Goal: Contribute content: Contribute content

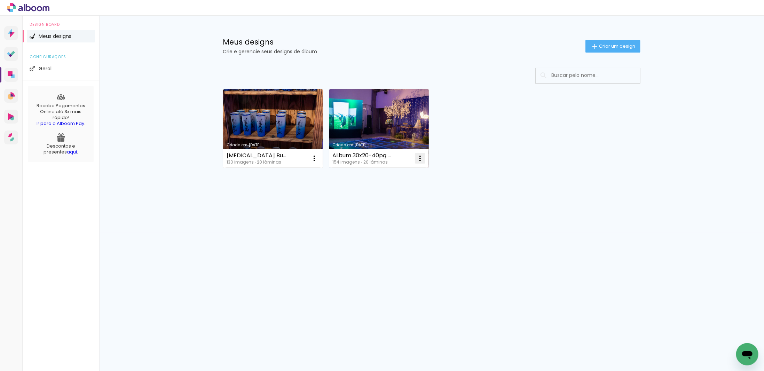
click at [421, 161] on iron-icon at bounding box center [420, 158] width 8 height 8
click at [407, 201] on paper-item "Excluir" at bounding box center [392, 204] width 69 height 14
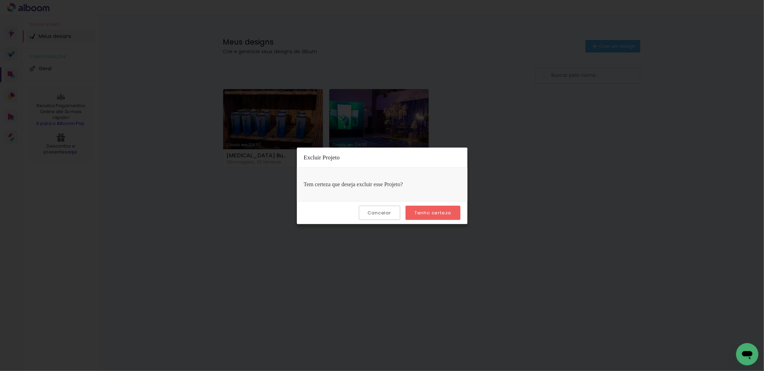
click at [0, 0] on slot "Tenho certeza" at bounding box center [0, 0] width 0 height 0
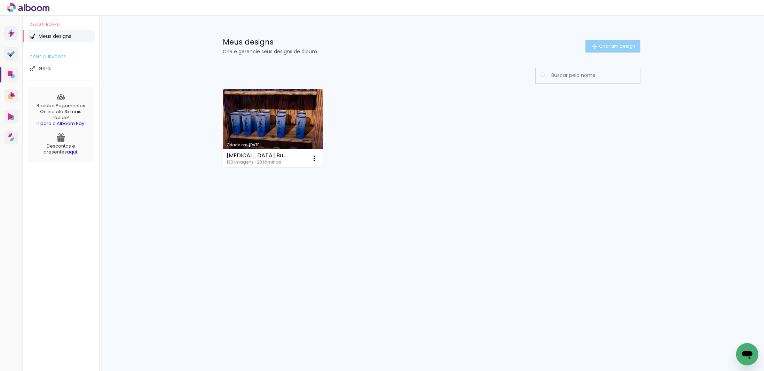
click at [631, 48] on span "Criar um design" at bounding box center [617, 46] width 36 height 5
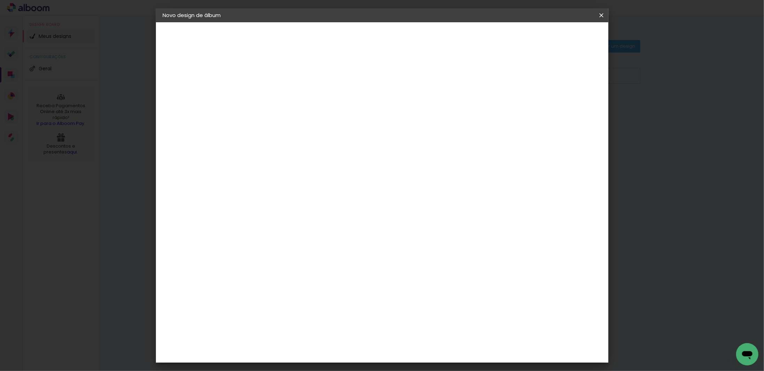
click at [277, 91] on input at bounding box center [277, 93] width 0 height 11
type input "Raika Revista Assinatura"
type paper-input "Raika Revista Assinatura"
click at [0, 0] on slot "Avançar" at bounding box center [0, 0] width 0 height 0
click at [304, 132] on input at bounding box center [294, 132] width 70 height 9
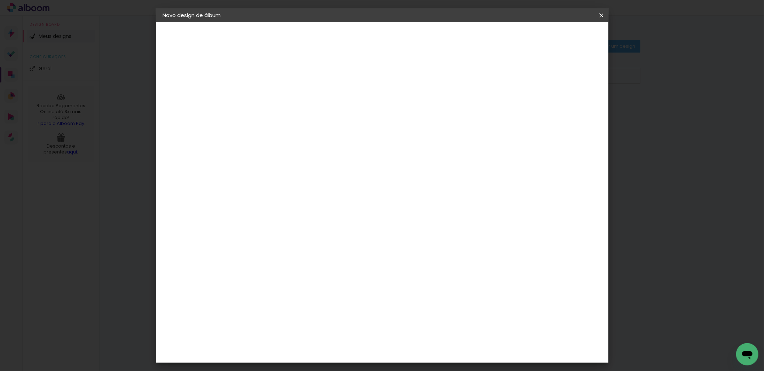
type input "via"
type paper-input "via"
click at [295, 155] on div "Viacolor" at bounding box center [283, 158] width 23 height 6
click at [0, 0] on slot "Avançar" at bounding box center [0, 0] width 0 height 0
click at [304, 117] on input "text" at bounding box center [290, 121] width 27 height 11
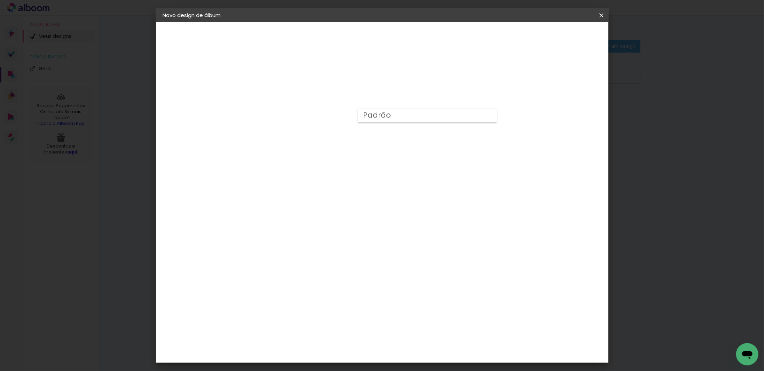
click at [315, 143] on div "Escolha o tamanho" at bounding box center [294, 159] width 40 height 32
click at [315, 147] on div "Escolha o tamanho" at bounding box center [294, 159] width 40 height 32
click at [315, 145] on div "Escolha o tamanho" at bounding box center [294, 159] width 40 height 32
click at [332, 124] on div "Opções disponíveis Padrão Tamanho Escolha o tamanho" at bounding box center [294, 133] width 75 height 130
click at [332, 84] on div "Opções disponíveis Padrão Tamanho Escolha o tamanho" at bounding box center [294, 133] width 75 height 130
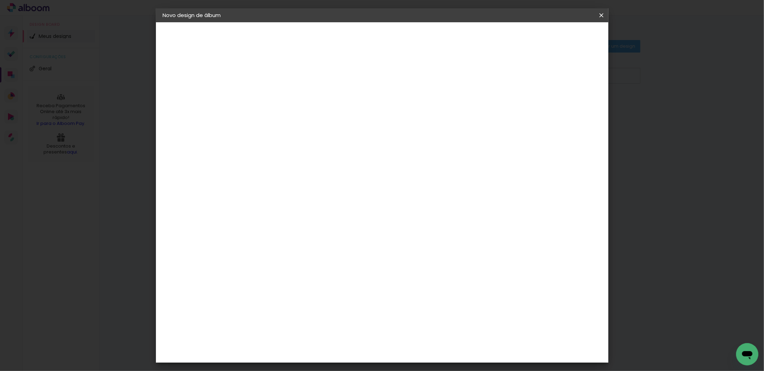
click at [332, 90] on div "Opções disponíveis Padrão Tamanho Escolha o tamanho" at bounding box center [294, 133] width 75 height 130
click at [315, 143] on div "Escolha o tamanho" at bounding box center [294, 159] width 40 height 32
click at [304, 116] on input "text" at bounding box center [290, 121] width 27 height 11
click at [447, 112] on paper-item "Padrão" at bounding box center [427, 116] width 139 height 14
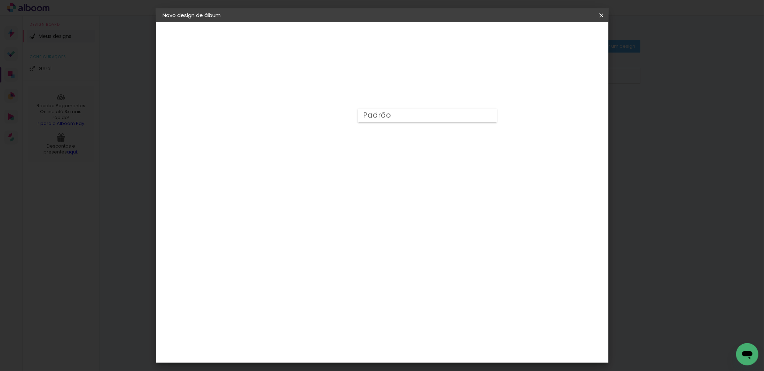
type input "Padrão"
click at [0, 0] on slot "Avançar" at bounding box center [0, 0] width 0 height 0
click at [558, 39] on span "Iniciar design" at bounding box center [543, 36] width 32 height 5
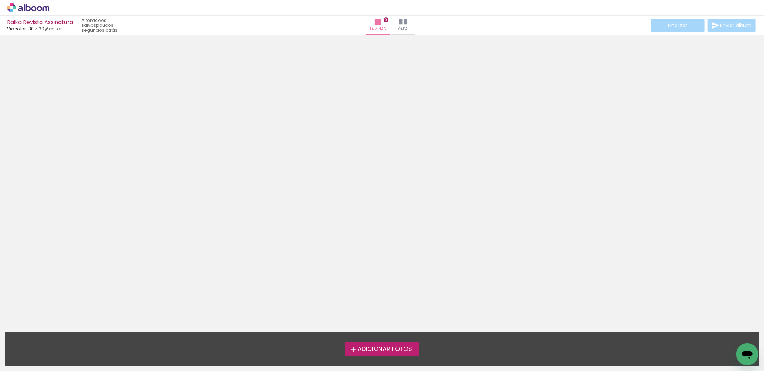
click at [376, 353] on span "Adicionar Fotos" at bounding box center [385, 350] width 55 height 6
click at [0, 0] on input "file" at bounding box center [0, 0] width 0 height 0
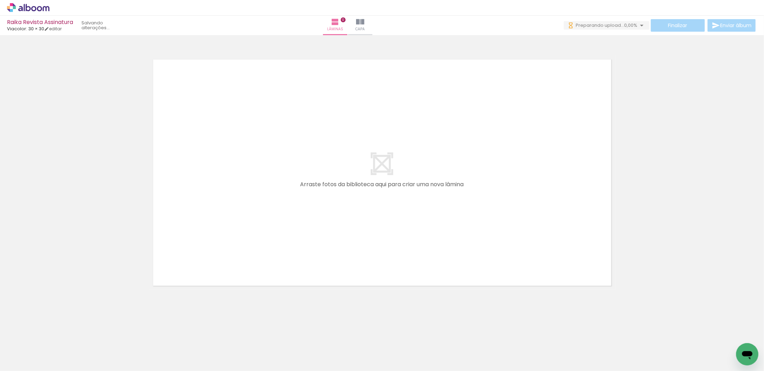
scroll to position [0, 933]
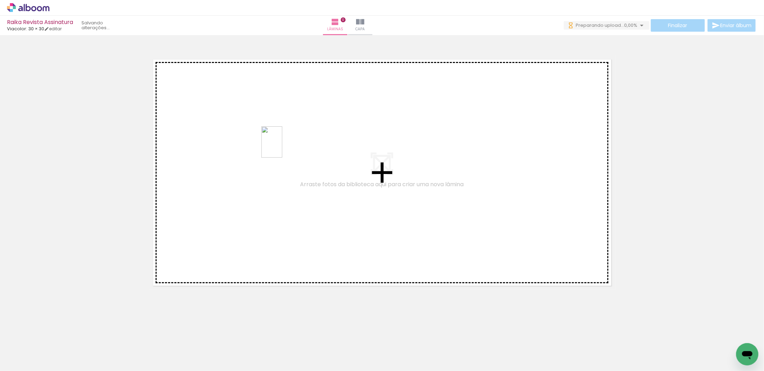
drag, startPoint x: 745, startPoint y: 341, endPoint x: 282, endPoint y: 147, distance: 501.2
click at [282, 147] on quentale-workspace at bounding box center [382, 185] width 764 height 371
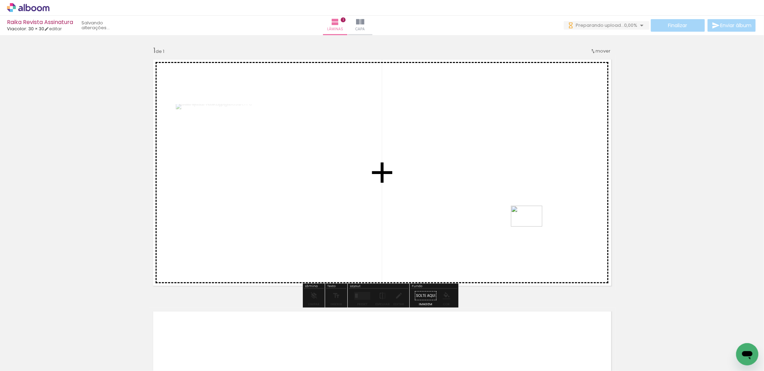
drag, startPoint x: 701, startPoint y: 350, endPoint x: 532, endPoint y: 227, distance: 208.8
click at [532, 227] on quentale-workspace at bounding box center [382, 185] width 764 height 371
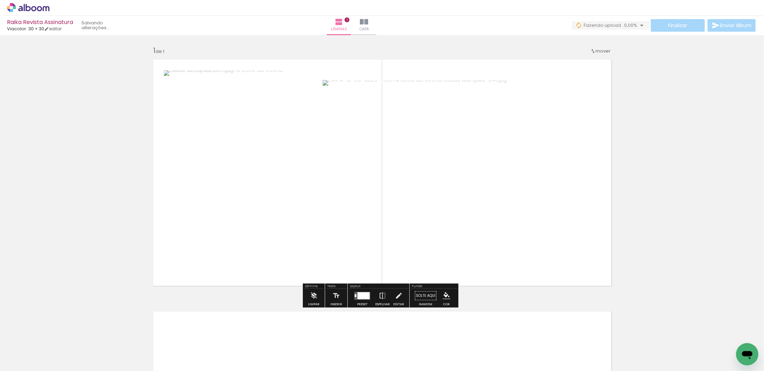
click at [361, 299] on quentale-layouter at bounding box center [363, 296] width 16 height 8
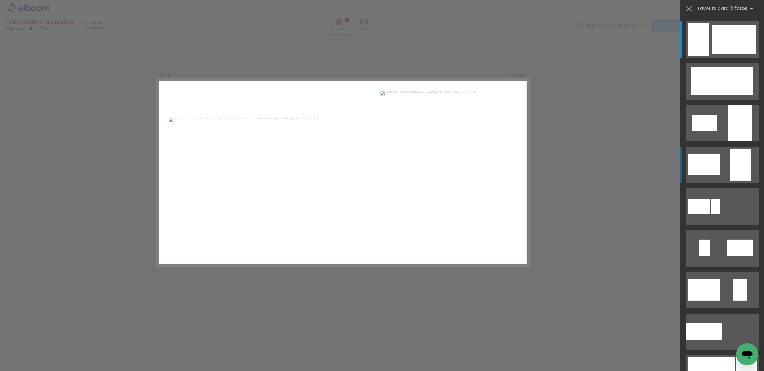
click at [702, 172] on div at bounding box center [704, 165] width 32 height 22
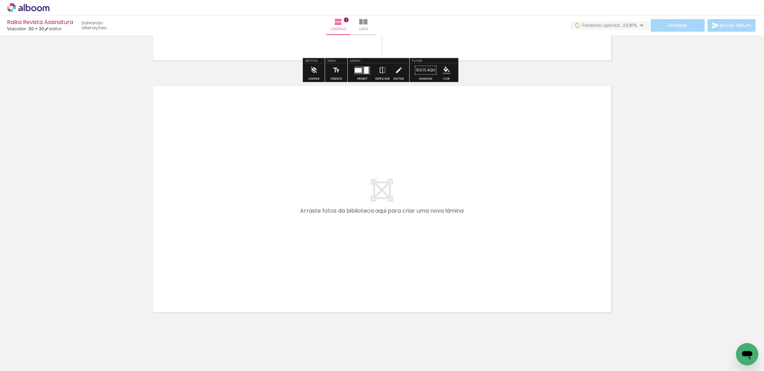
scroll to position [239, 0]
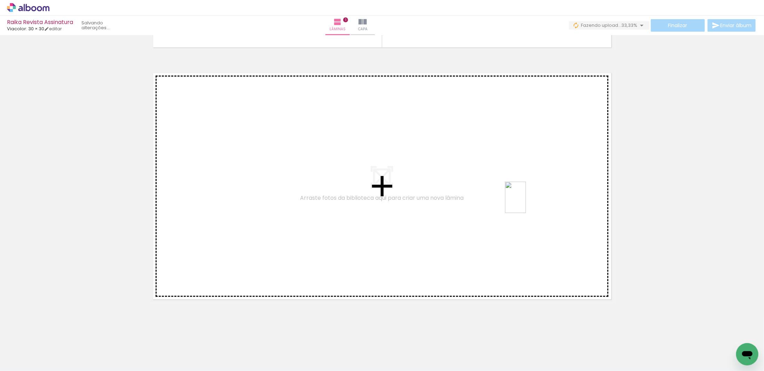
drag, startPoint x: 662, startPoint y: 352, endPoint x: 526, endPoint y: 203, distance: 202.4
click at [526, 203] on quentale-workspace at bounding box center [382, 185] width 764 height 371
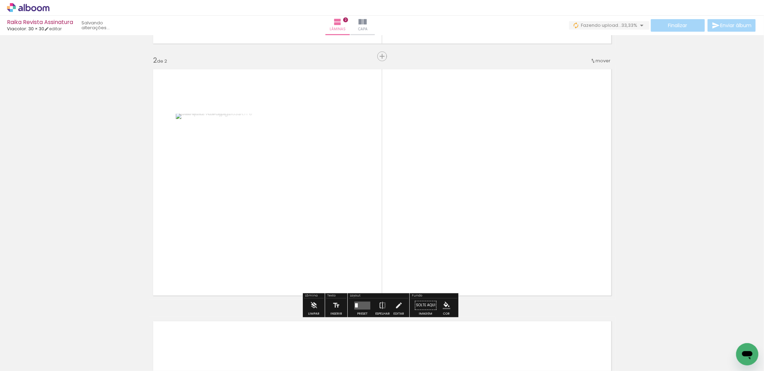
scroll to position [243, 0]
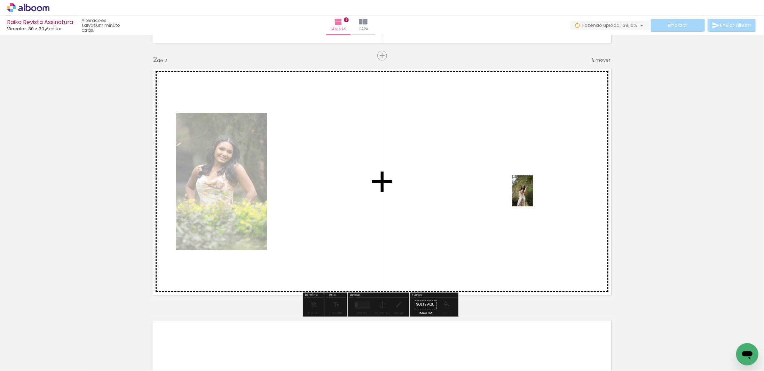
drag, startPoint x: 622, startPoint y: 348, endPoint x: 533, endPoint y: 196, distance: 176.2
click at [533, 196] on quentale-workspace at bounding box center [382, 185] width 764 height 371
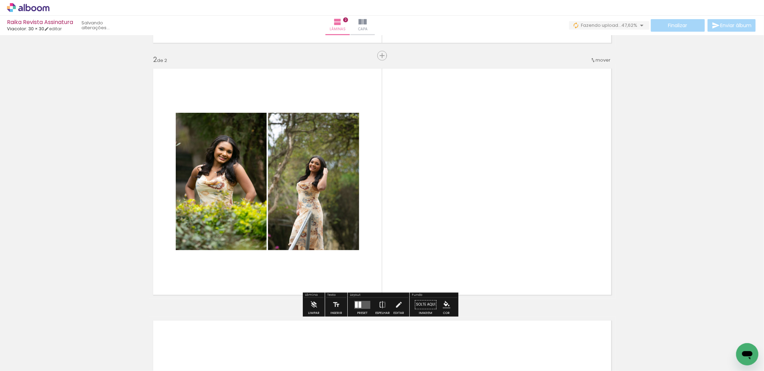
click at [359, 304] on div at bounding box center [360, 305] width 3 height 6
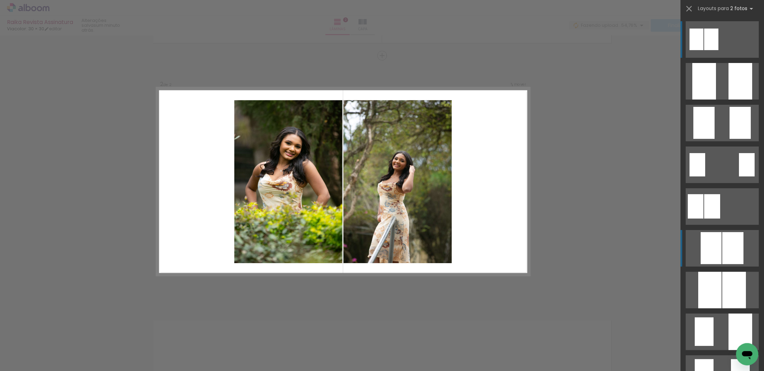
click at [715, 256] on div at bounding box center [711, 248] width 21 height 32
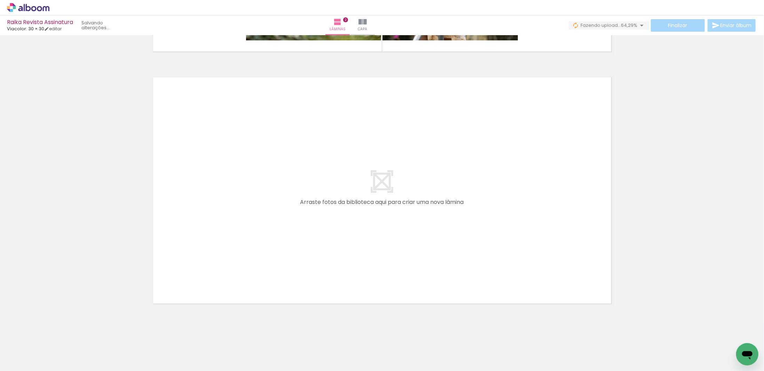
scroll to position [487, 0]
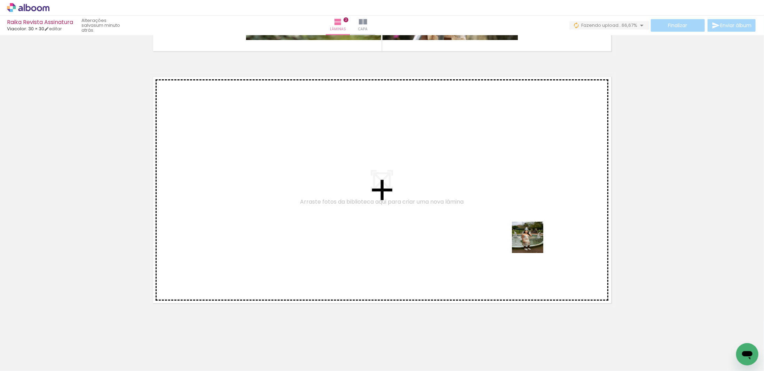
drag, startPoint x: 585, startPoint y: 348, endPoint x: 526, endPoint y: 230, distance: 132.5
click at [526, 230] on quentale-workspace at bounding box center [382, 185] width 764 height 371
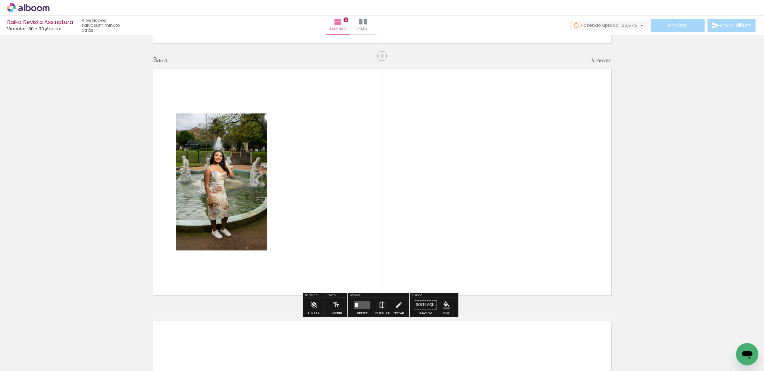
scroll to position [495, 0]
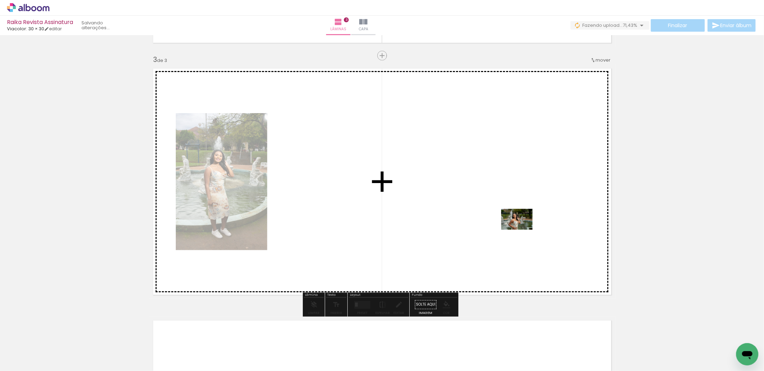
drag, startPoint x: 544, startPoint y: 344, endPoint x: 522, endPoint y: 230, distance: 116.6
click at [522, 230] on quentale-workspace at bounding box center [382, 185] width 764 height 371
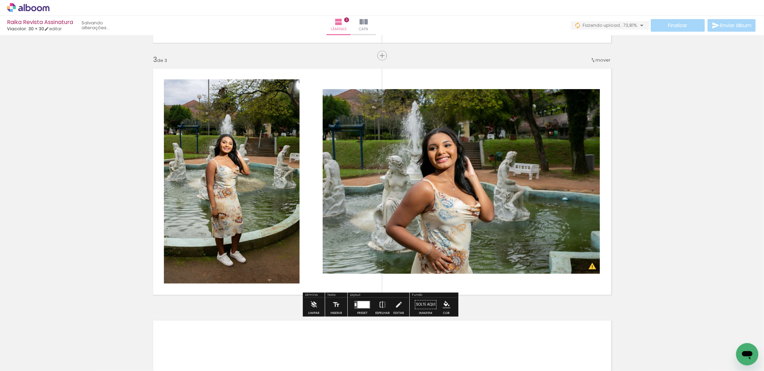
click at [363, 304] on div at bounding box center [364, 304] width 12 height 7
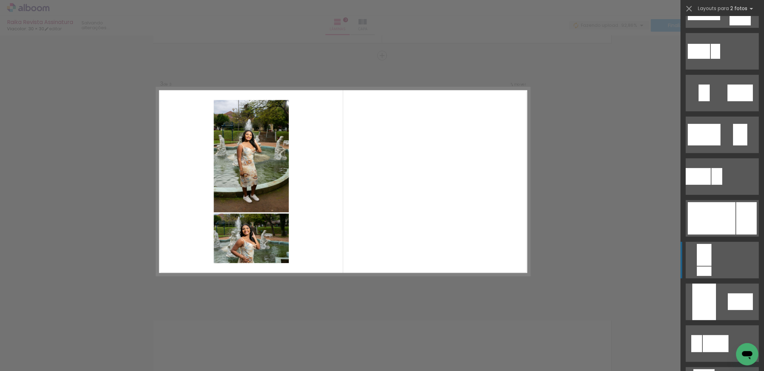
scroll to position [209, 0]
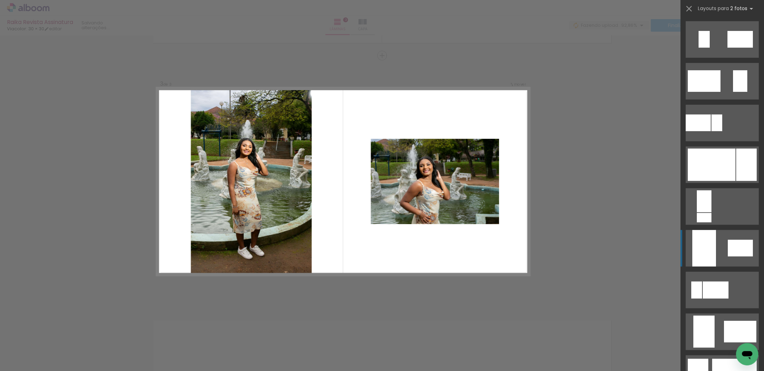
click at [701, 255] on div at bounding box center [705, 248] width 24 height 37
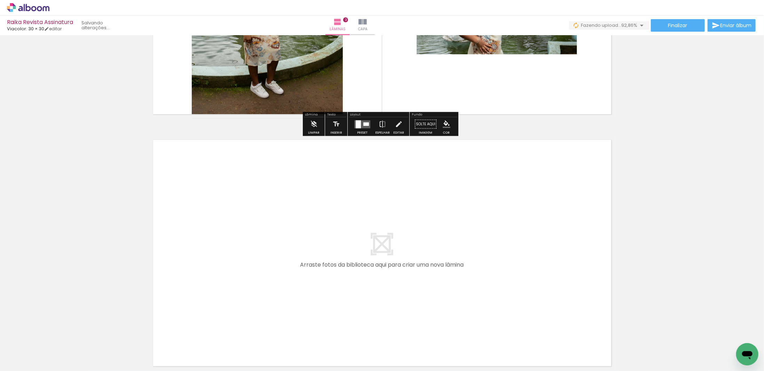
scroll to position [704, 0]
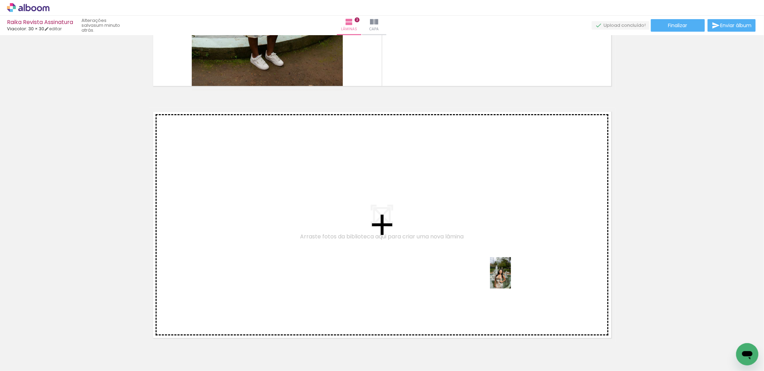
drag, startPoint x: 510, startPoint y: 361, endPoint x: 511, endPoint y: 278, distance: 82.9
click at [511, 278] on quentale-workspace at bounding box center [382, 185] width 764 height 371
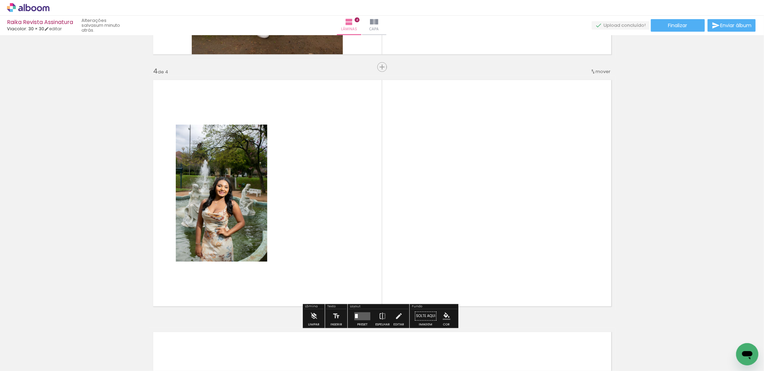
scroll to position [747, 0]
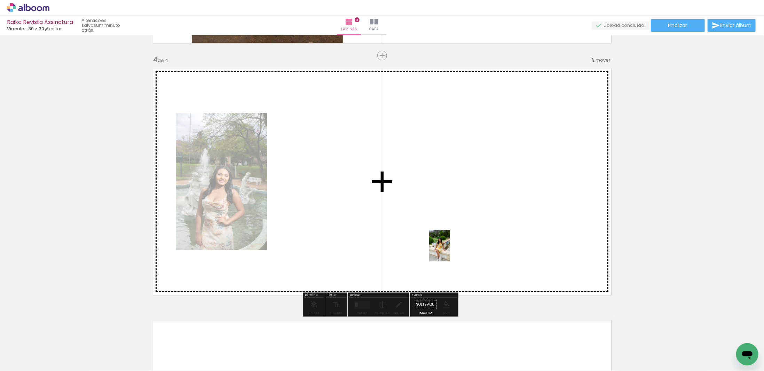
drag, startPoint x: 461, startPoint y: 350, endPoint x: 451, endPoint y: 251, distance: 100.1
click at [450, 250] on quentale-workspace at bounding box center [382, 185] width 764 height 371
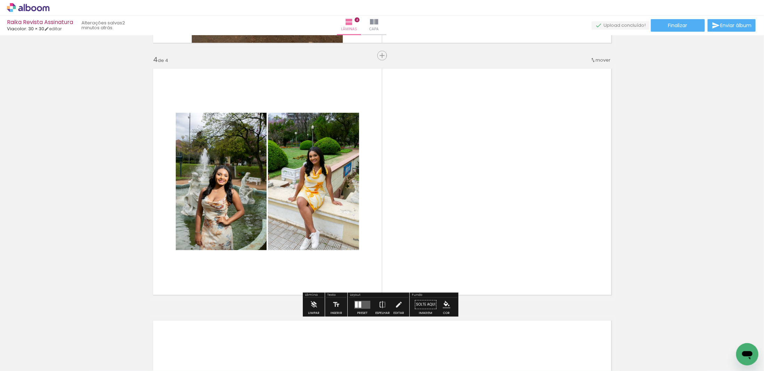
click at [359, 303] on div at bounding box center [360, 305] width 3 height 6
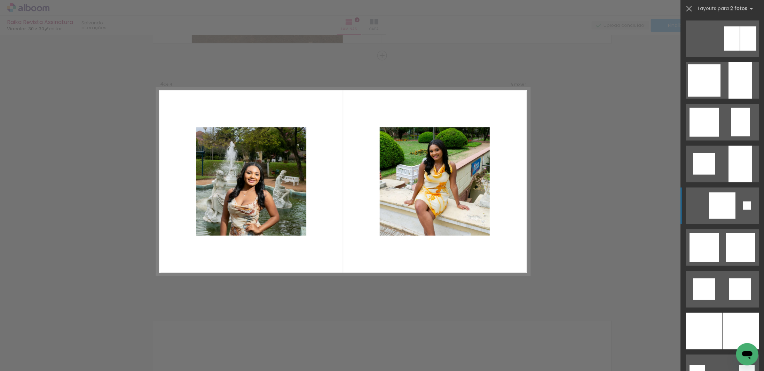
scroll to position [557, 0]
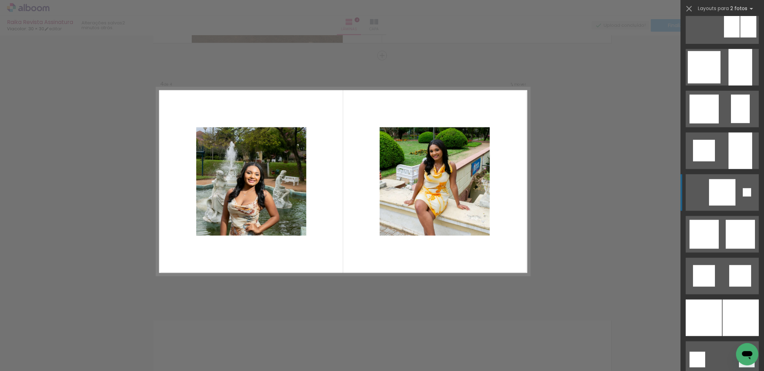
click at [724, 289] on quentale-layouter at bounding box center [722, 276] width 73 height 37
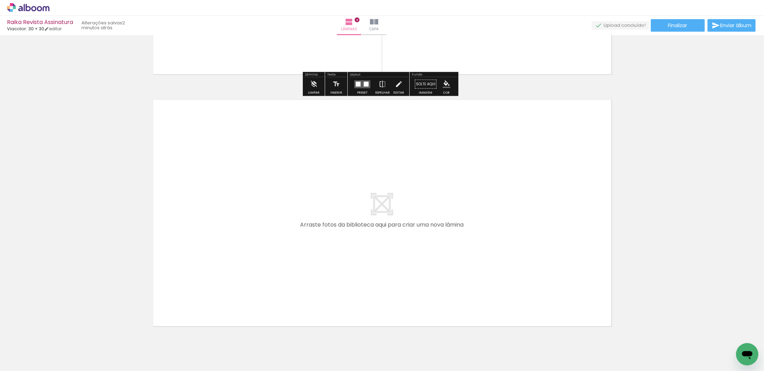
scroll to position [991, 0]
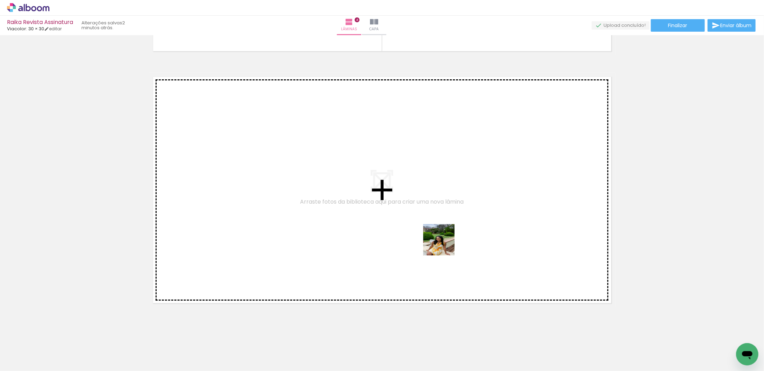
drag, startPoint x: 429, startPoint y: 345, endPoint x: 445, endPoint y: 229, distance: 117.0
click at [445, 229] on quentale-workspace at bounding box center [382, 185] width 764 height 371
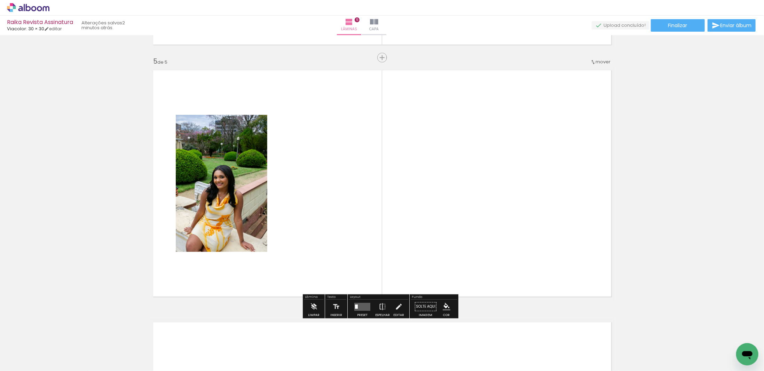
scroll to position [999, 0]
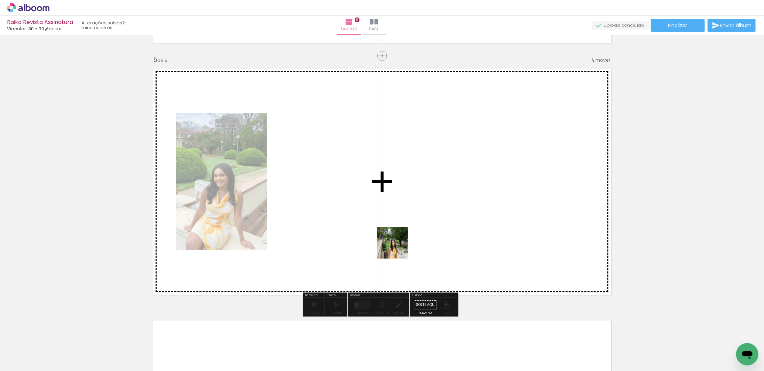
drag, startPoint x: 386, startPoint y: 349, endPoint x: 398, endPoint y: 242, distance: 106.9
click at [398, 242] on quentale-workspace at bounding box center [382, 185] width 764 height 371
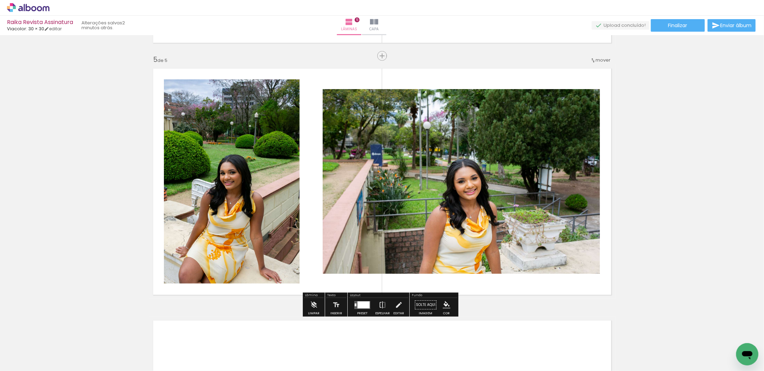
click at [366, 304] on div at bounding box center [364, 304] width 12 height 7
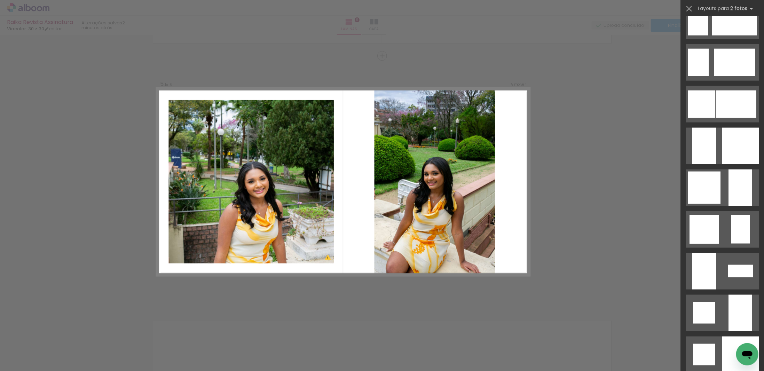
scroll to position [592, 0]
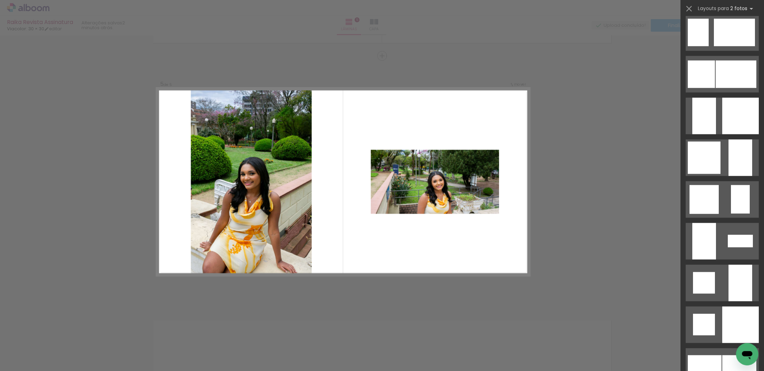
click at [722, 249] on quentale-layouter at bounding box center [722, 241] width 73 height 37
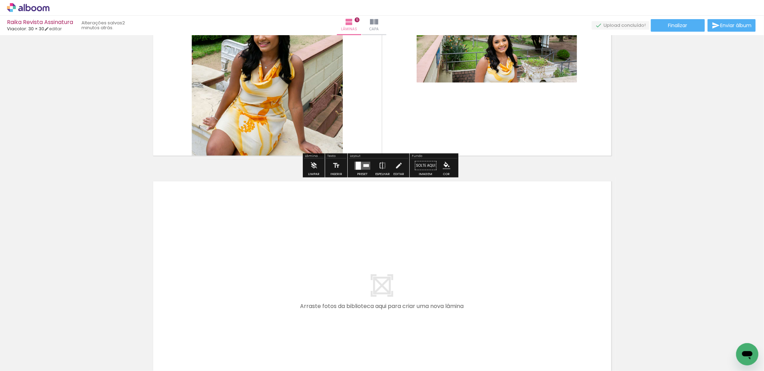
scroll to position [1208, 0]
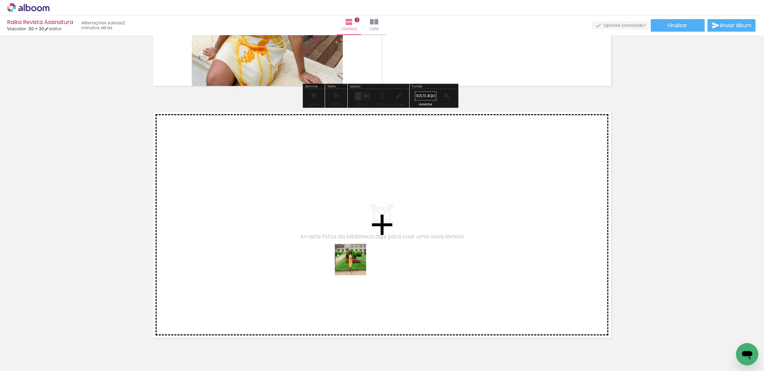
drag, startPoint x: 349, startPoint y: 351, endPoint x: 360, endPoint y: 246, distance: 106.1
click at [360, 246] on quentale-workspace at bounding box center [382, 185] width 764 height 371
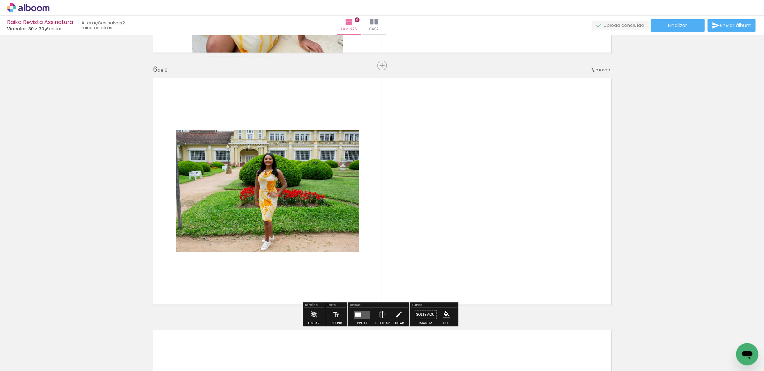
scroll to position [1252, 0]
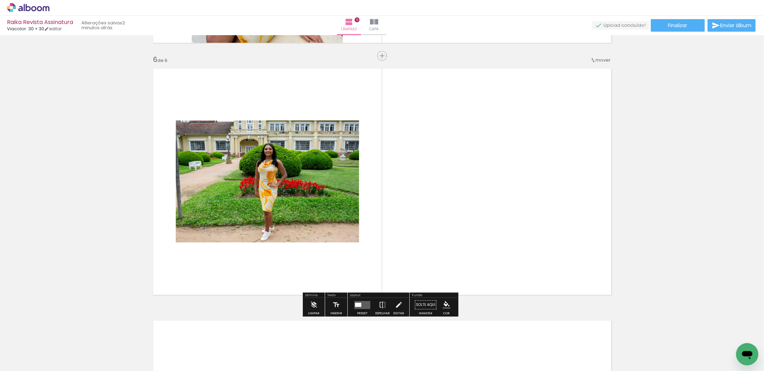
click at [364, 307] on quentale-layouter at bounding box center [363, 305] width 16 height 8
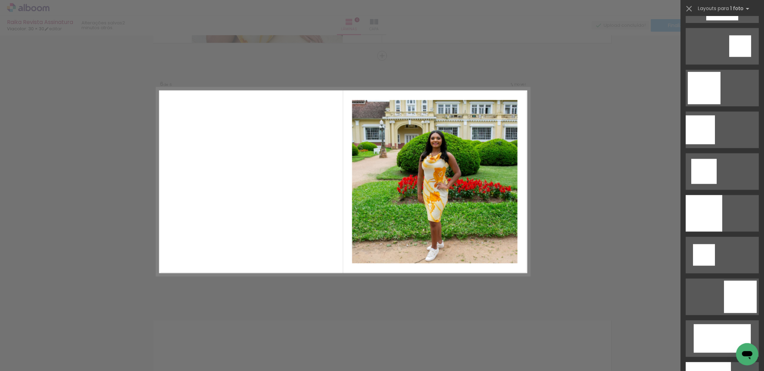
scroll to position [905, 0]
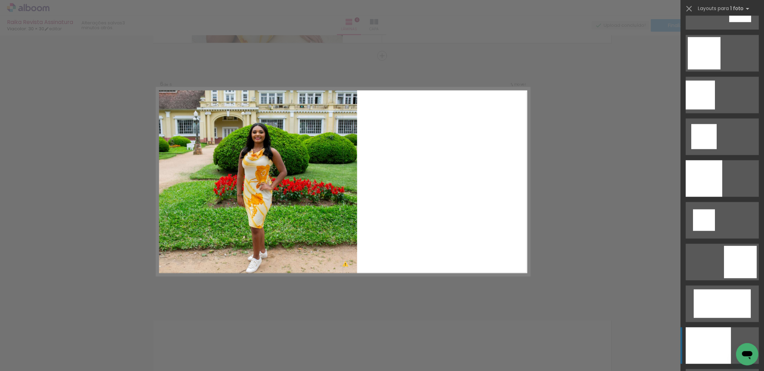
click at [722, 334] on div at bounding box center [708, 346] width 45 height 37
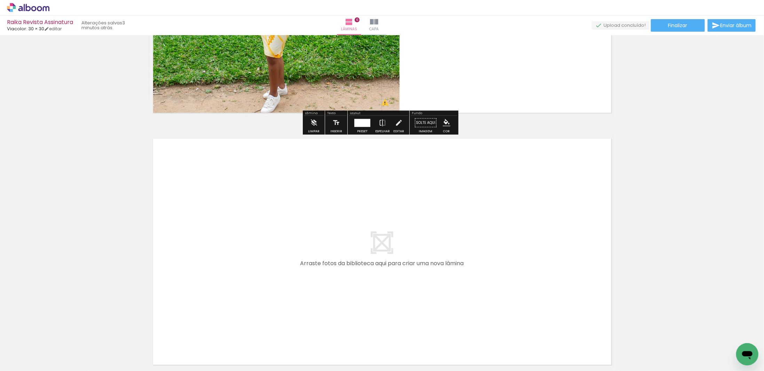
scroll to position [1461, 0]
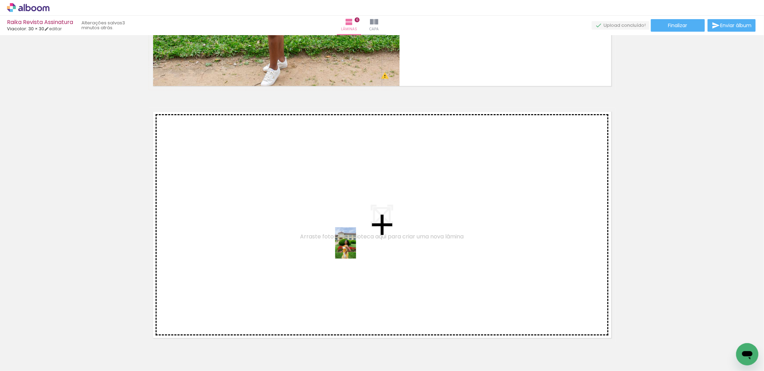
drag, startPoint x: 305, startPoint y: 346, endPoint x: 356, endPoint y: 248, distance: 110.3
click at [356, 248] on quentale-workspace at bounding box center [382, 185] width 764 height 371
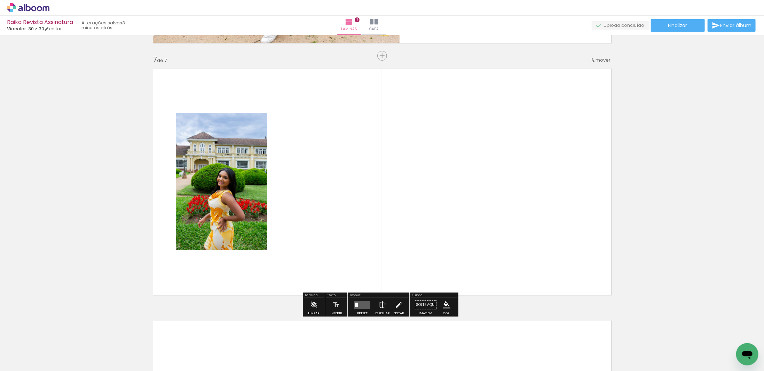
scroll to position [1504, 0]
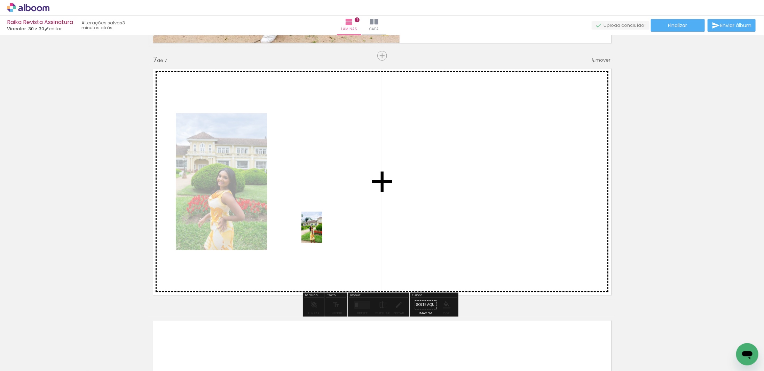
drag, startPoint x: 278, startPoint y: 348, endPoint x: 322, endPoint y: 233, distance: 124.0
click at [322, 233] on quentale-workspace at bounding box center [382, 185] width 764 height 371
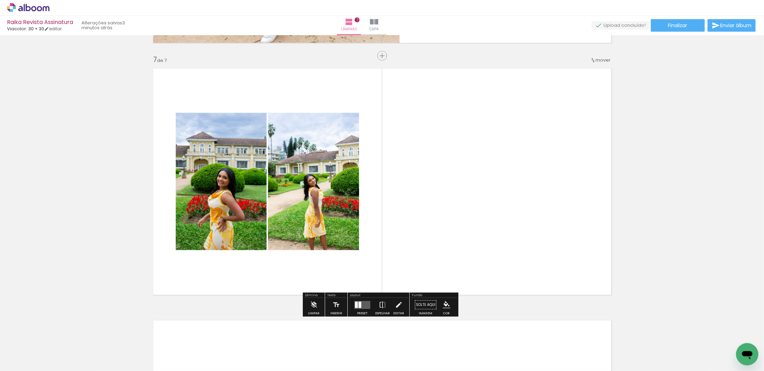
click at [358, 308] on quentale-layouter at bounding box center [363, 305] width 16 height 8
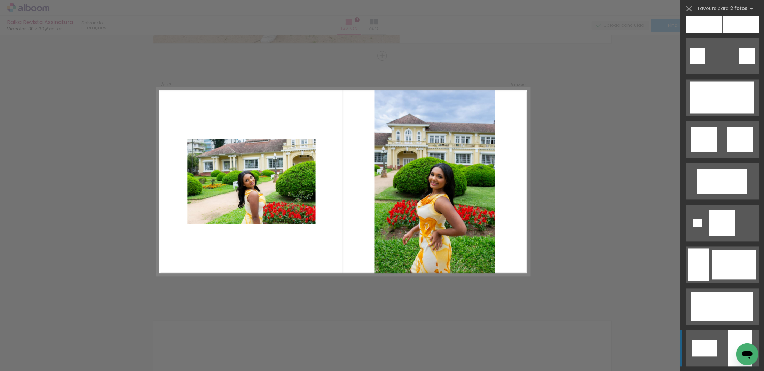
scroll to position [905, 0]
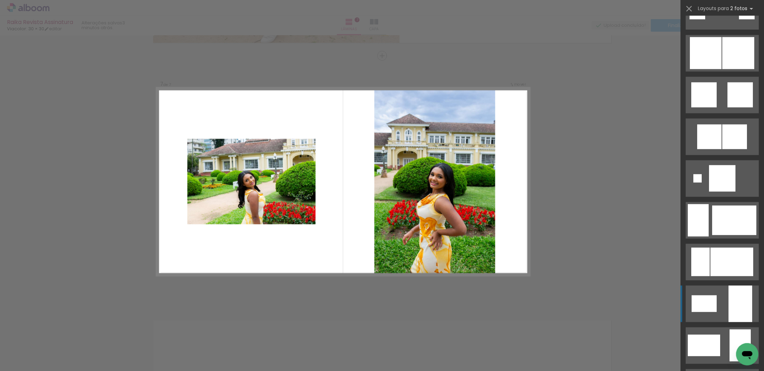
click at [729, 308] on div at bounding box center [741, 304] width 24 height 37
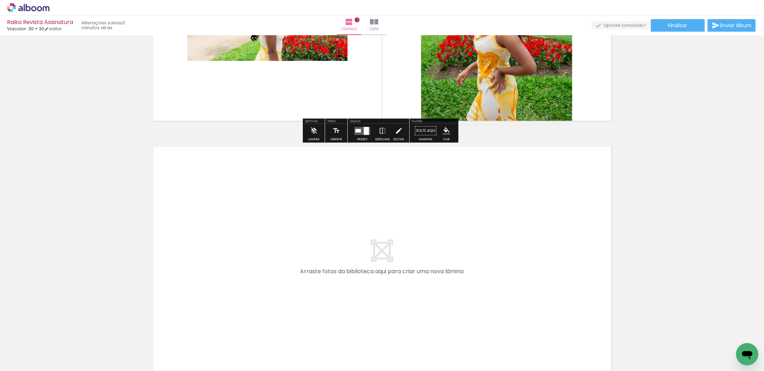
scroll to position [1713, 0]
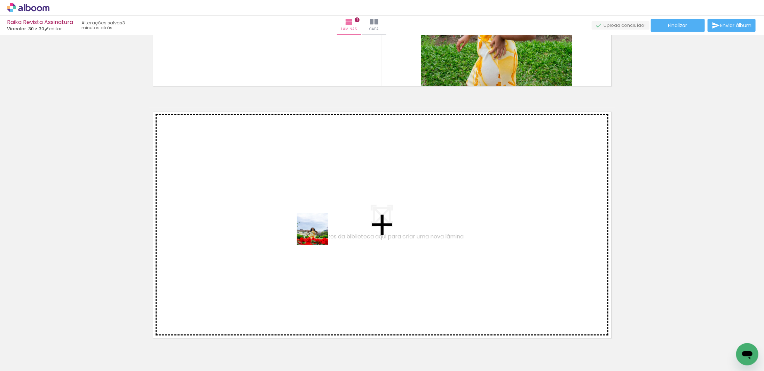
drag, startPoint x: 235, startPoint y: 344, endPoint x: 321, endPoint y: 229, distance: 143.7
click at [321, 229] on quentale-workspace at bounding box center [382, 185] width 764 height 371
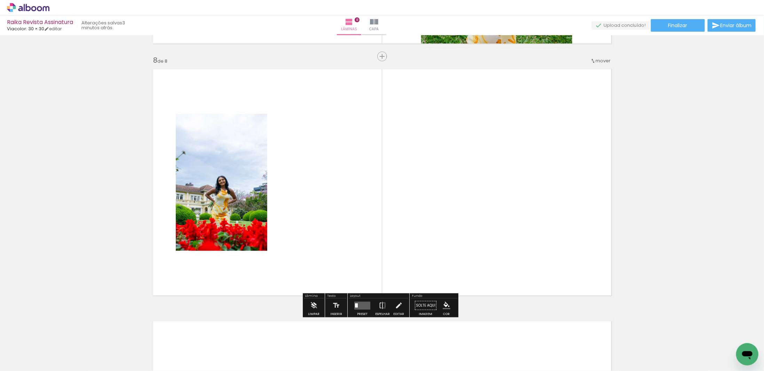
scroll to position [1756, 0]
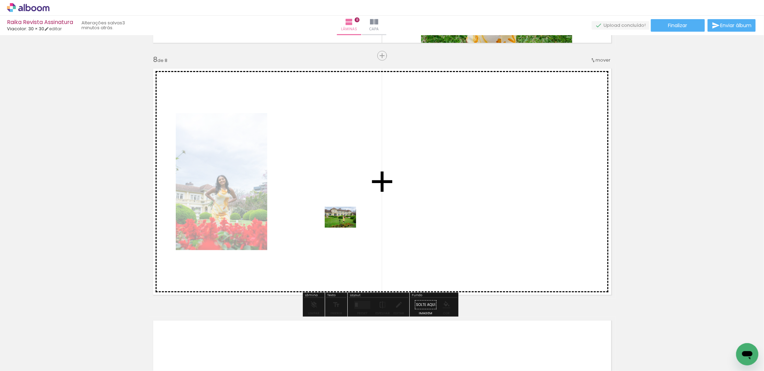
drag, startPoint x: 194, startPoint y: 349, endPoint x: 346, endPoint y: 228, distance: 194.8
click at [346, 228] on quentale-workspace at bounding box center [382, 185] width 764 height 371
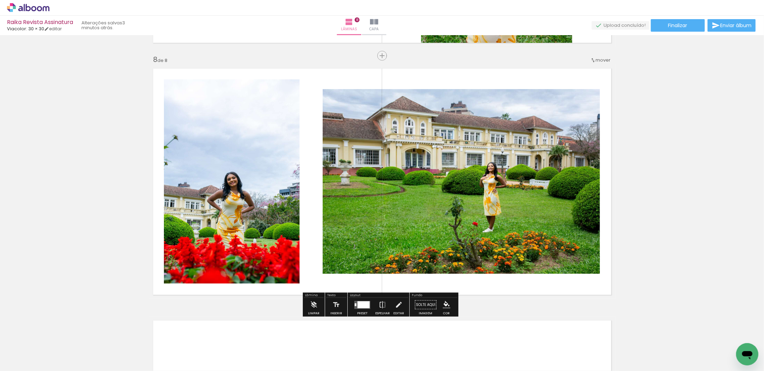
click at [358, 308] on div at bounding box center [364, 304] width 12 height 7
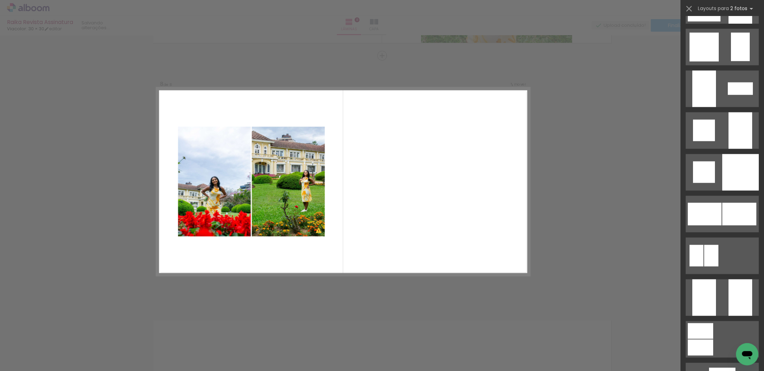
scroll to position [731, 0]
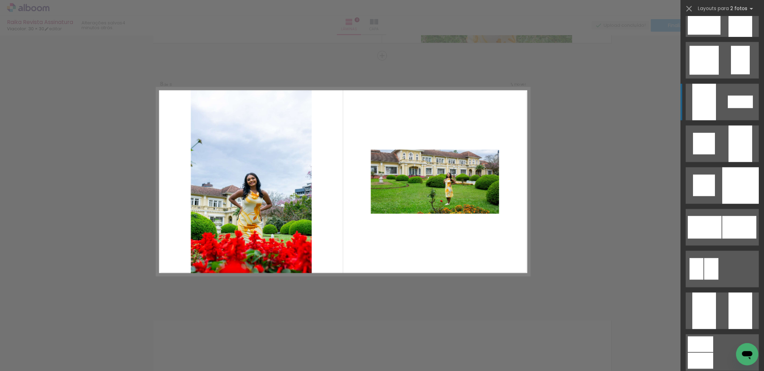
click at [723, 106] on quentale-layouter at bounding box center [722, 102] width 73 height 37
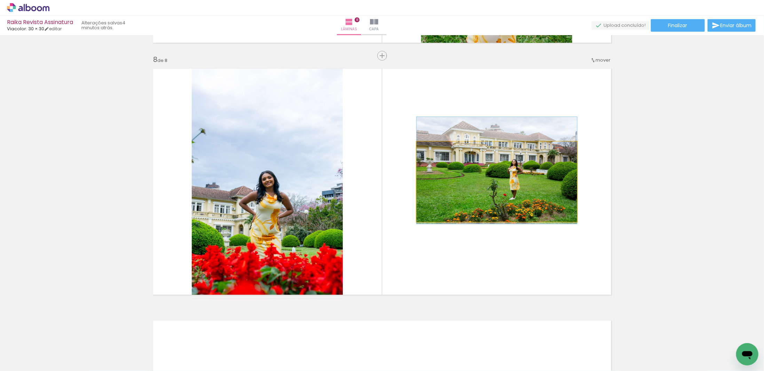
drag, startPoint x: 505, startPoint y: 179, endPoint x: 507, endPoint y: 168, distance: 11.5
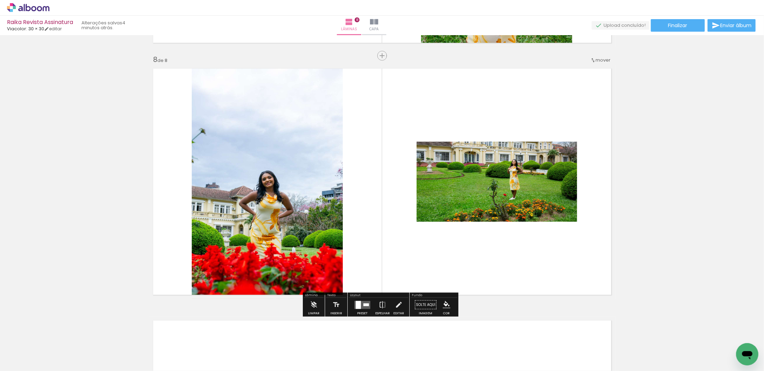
click at [356, 307] on div at bounding box center [358, 305] width 5 height 8
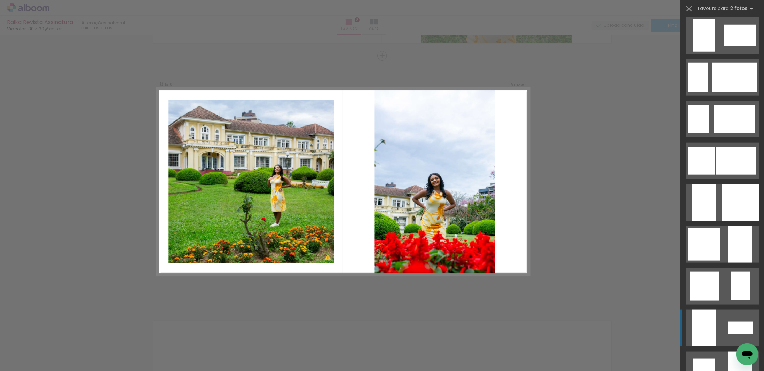
scroll to position [481, 0]
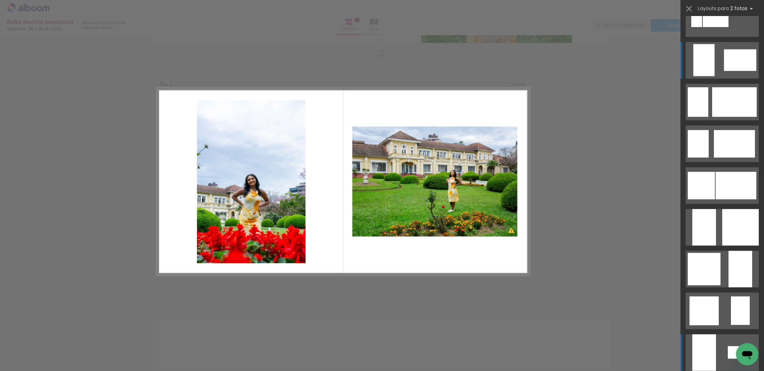
click at [732, 72] on quentale-layouter at bounding box center [722, 60] width 73 height 37
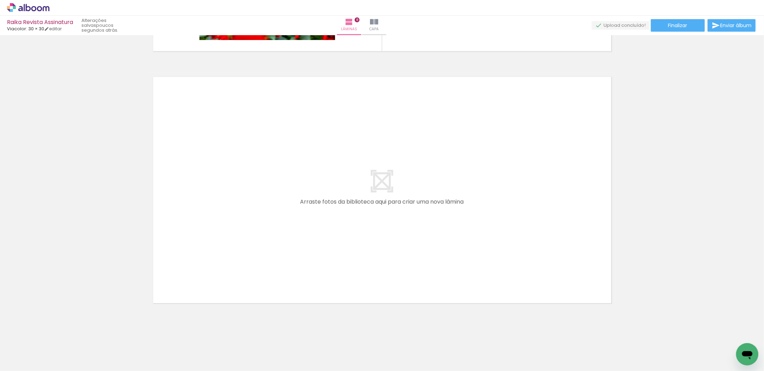
scroll to position [0, 536]
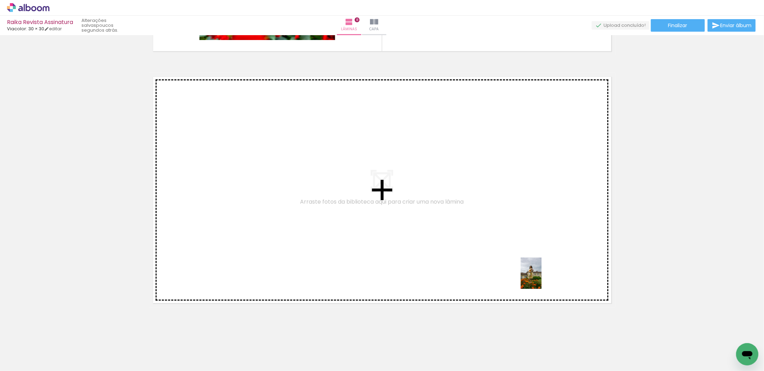
drag, startPoint x: 558, startPoint y: 360, endPoint x: 542, endPoint y: 276, distance: 85.9
click at [542, 276] on quentale-workspace at bounding box center [382, 185] width 764 height 371
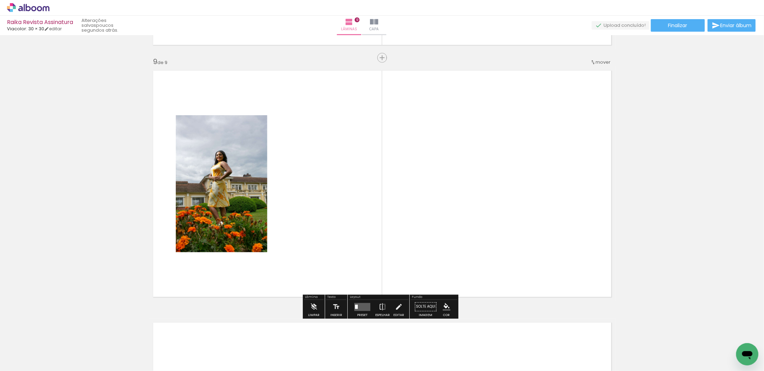
scroll to position [2008, 0]
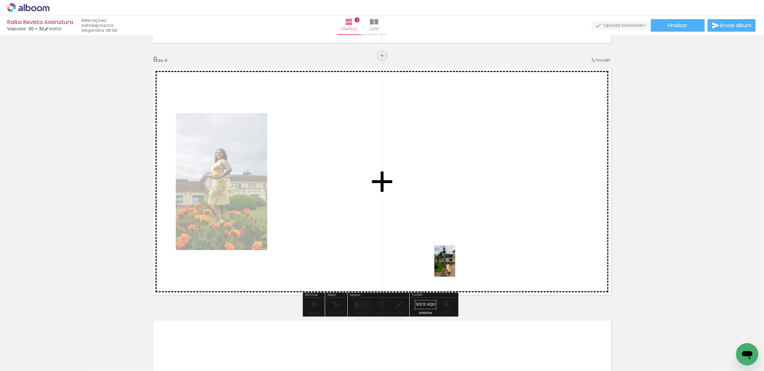
drag, startPoint x: 513, startPoint y: 350, endPoint x: 452, endPoint y: 263, distance: 106.1
click at [452, 263] on quentale-workspace at bounding box center [382, 185] width 764 height 371
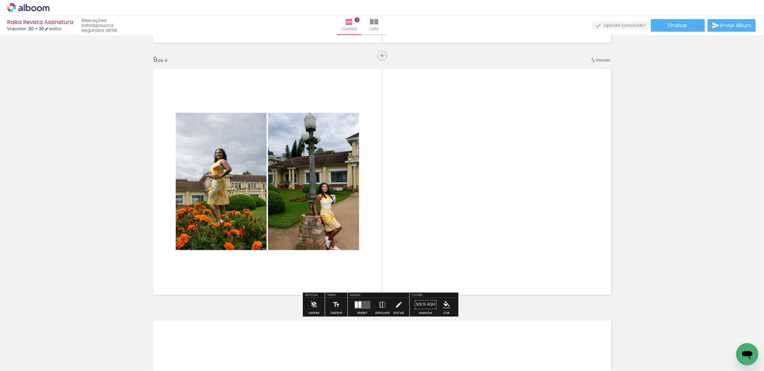
click at [359, 306] on div at bounding box center [360, 305] width 3 height 6
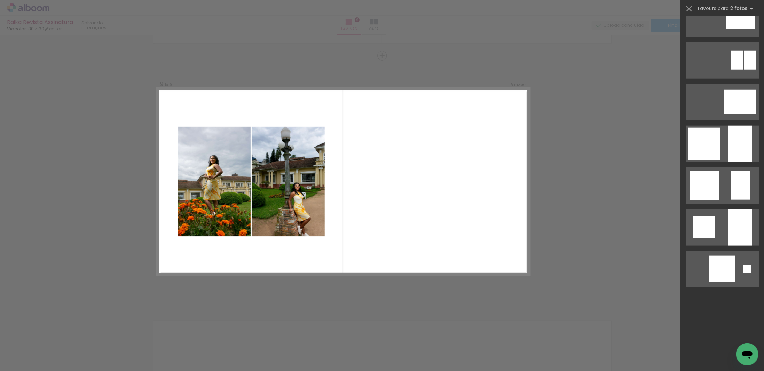
scroll to position [0, 0]
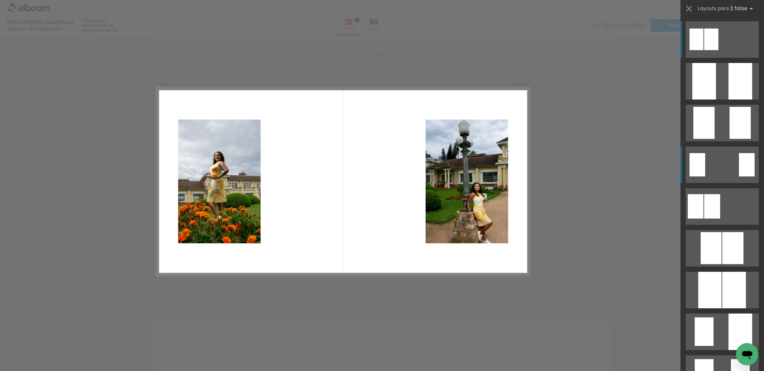
click at [734, 169] on quentale-layouter at bounding box center [722, 165] width 73 height 37
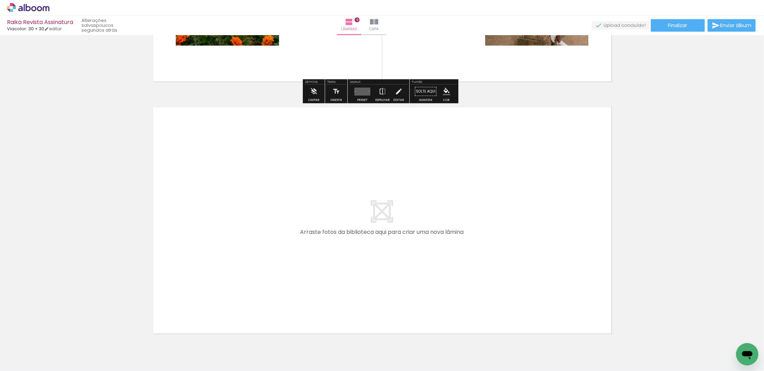
scroll to position [2252, 0]
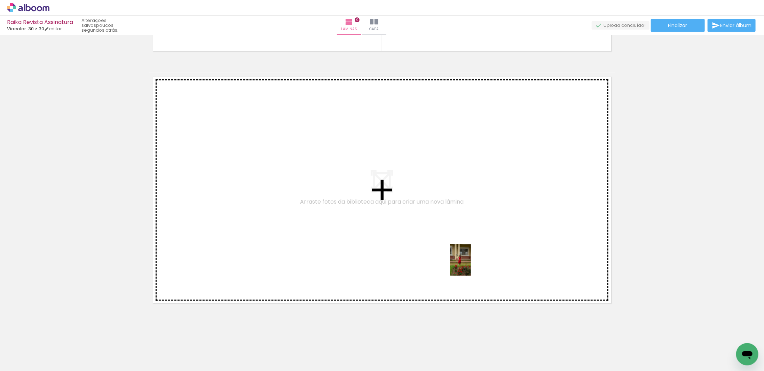
drag, startPoint x: 470, startPoint y: 348, endPoint x: 471, endPoint y: 264, distance: 83.9
click at [471, 264] on quentale-workspace at bounding box center [382, 185] width 764 height 371
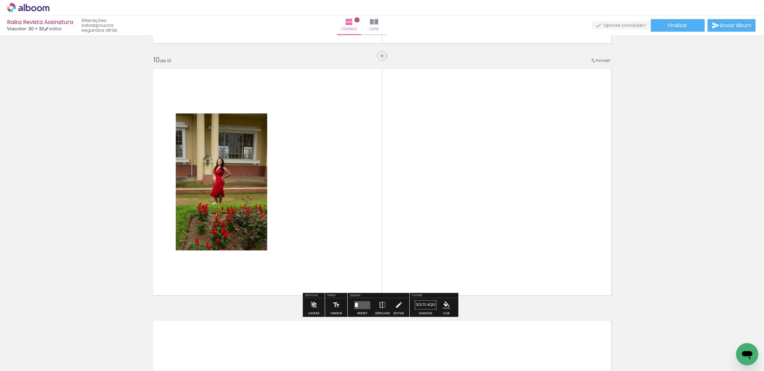
scroll to position [2260, 0]
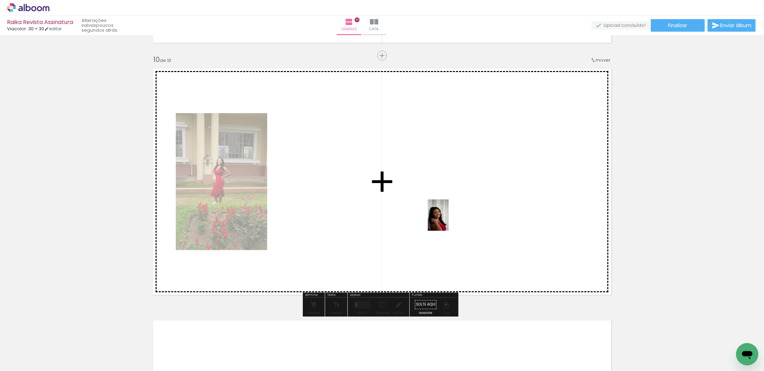
drag, startPoint x: 314, startPoint y: 354, endPoint x: 452, endPoint y: 219, distance: 192.8
click at [452, 219] on quentale-workspace at bounding box center [382, 185] width 764 height 371
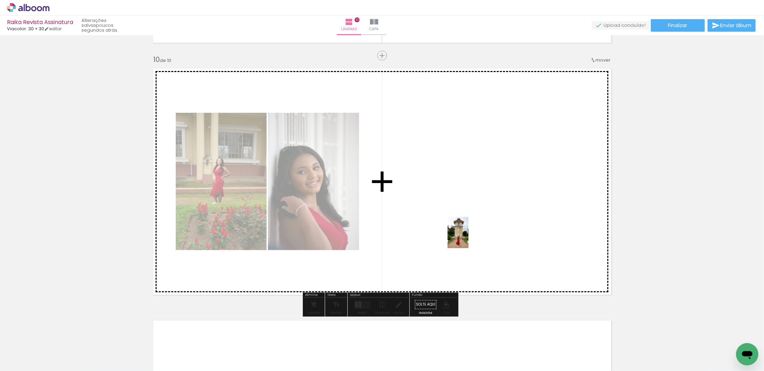
drag, startPoint x: 205, startPoint y: 358, endPoint x: 473, endPoint y: 241, distance: 292.7
click at [470, 236] on quentale-workspace at bounding box center [382, 185] width 764 height 371
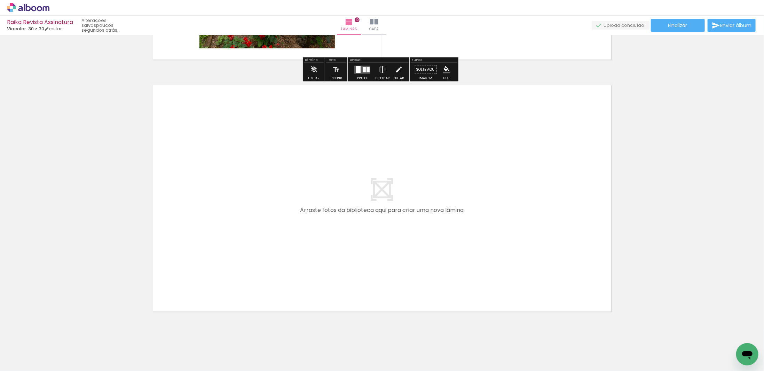
scroll to position [2504, 0]
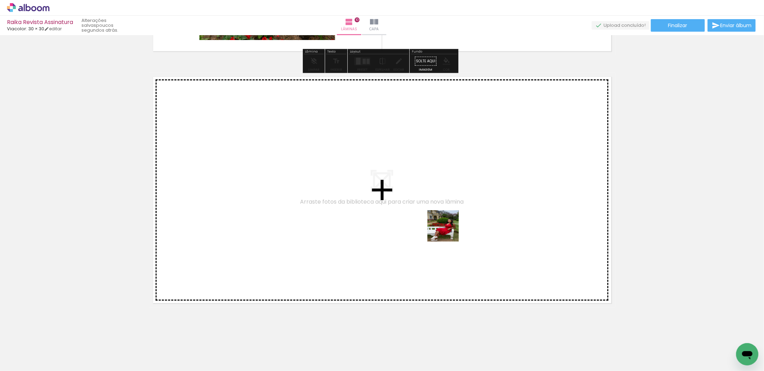
drag, startPoint x: 436, startPoint y: 351, endPoint x: 449, endPoint y: 228, distance: 123.6
click at [449, 228] on quentale-workspace at bounding box center [382, 185] width 764 height 371
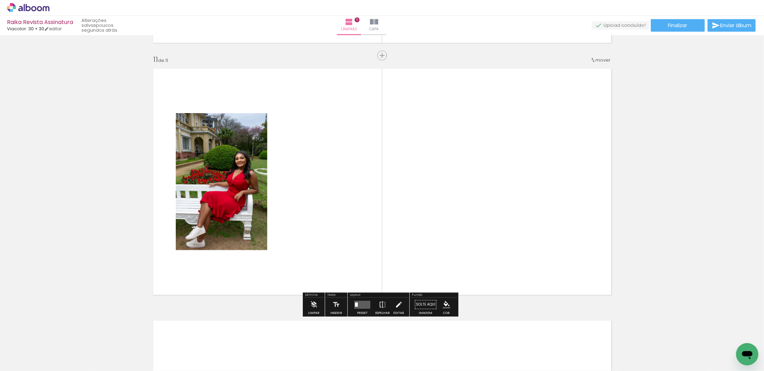
scroll to position [2512, 0]
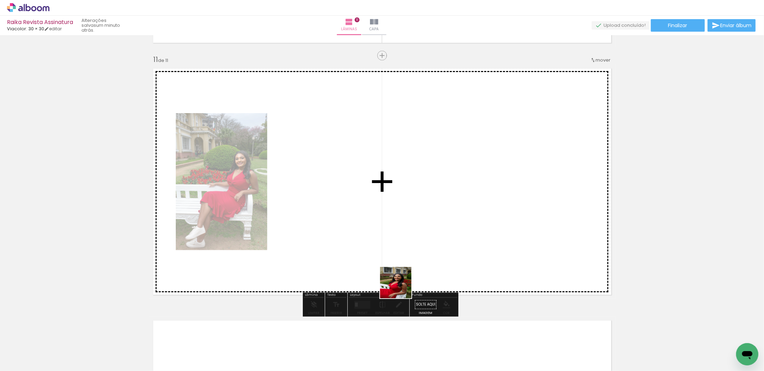
drag, startPoint x: 400, startPoint y: 323, endPoint x: 389, endPoint y: 282, distance: 42.6
click at [397, 242] on quentale-workspace at bounding box center [382, 185] width 764 height 371
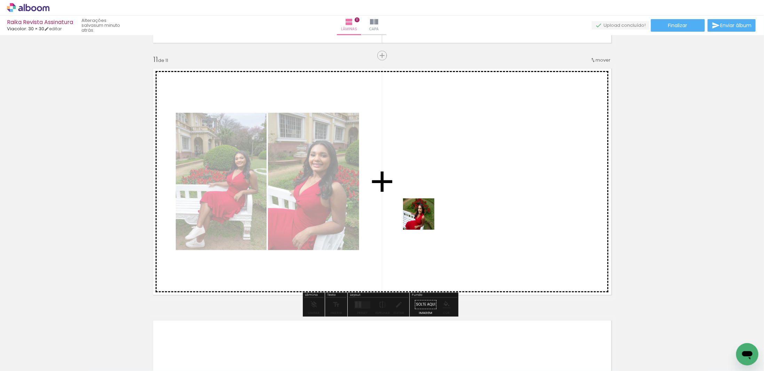
drag, startPoint x: 366, startPoint y: 348, endPoint x: 426, endPoint y: 212, distance: 149.1
click at [426, 212] on quentale-workspace at bounding box center [382, 185] width 764 height 371
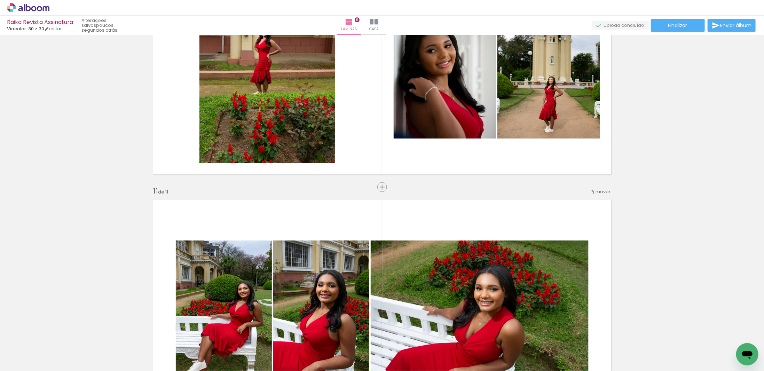
scroll to position [2303, 0]
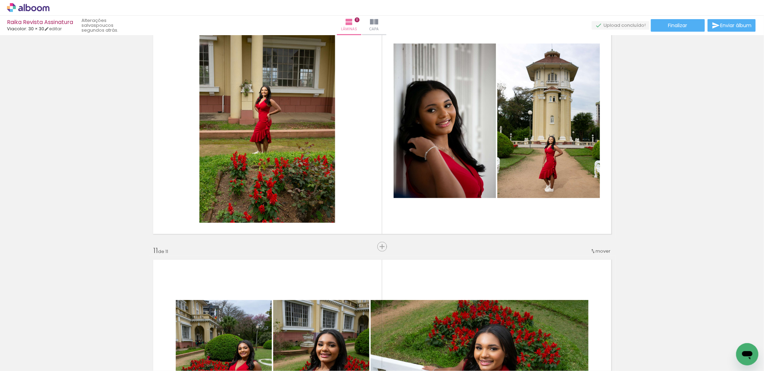
scroll to position [2303, 0]
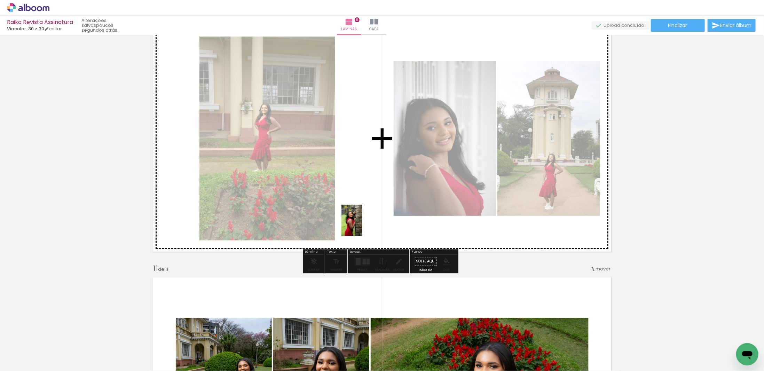
drag, startPoint x: 334, startPoint y: 351, endPoint x: 363, endPoint y: 225, distance: 129.6
click at [363, 225] on quentale-workspace at bounding box center [382, 185] width 764 height 371
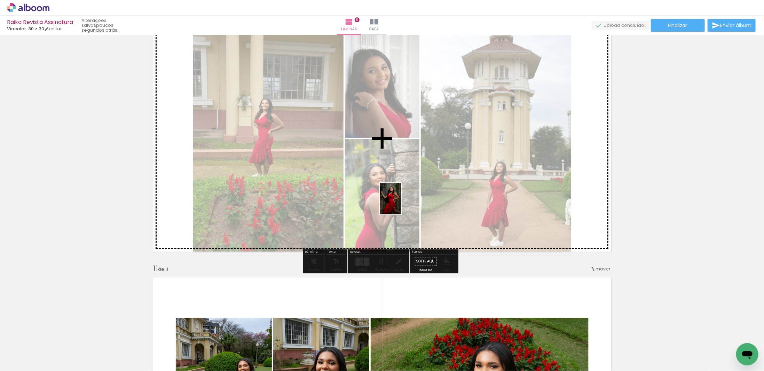
drag, startPoint x: 288, startPoint y: 350, endPoint x: 410, endPoint y: 213, distance: 182.5
click at [402, 203] on quentale-workspace at bounding box center [382, 185] width 764 height 371
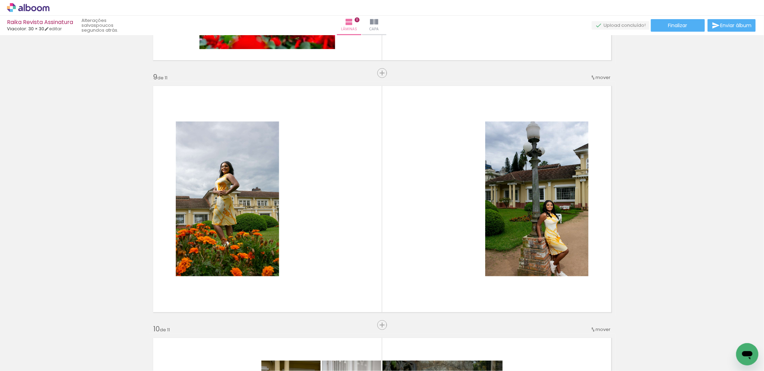
scroll to position [1990, 0]
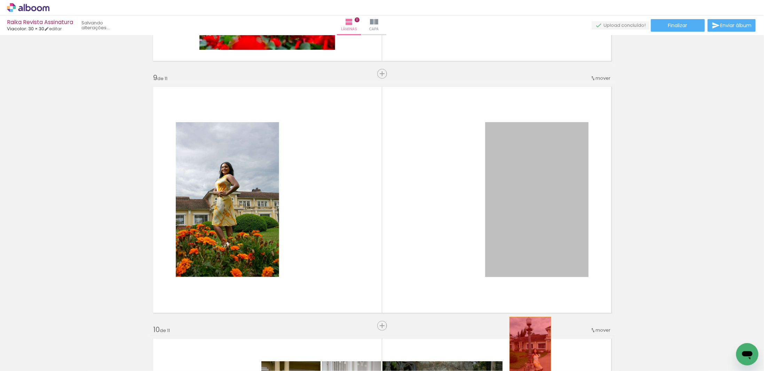
drag, startPoint x: 535, startPoint y: 187, endPoint x: 528, endPoint y: 340, distance: 153.0
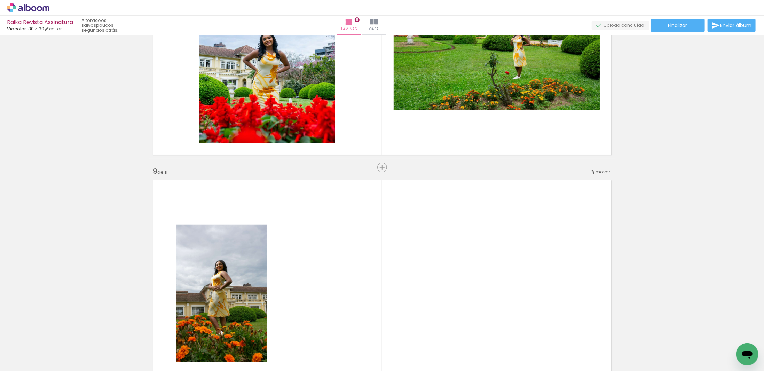
scroll to position [1920, 0]
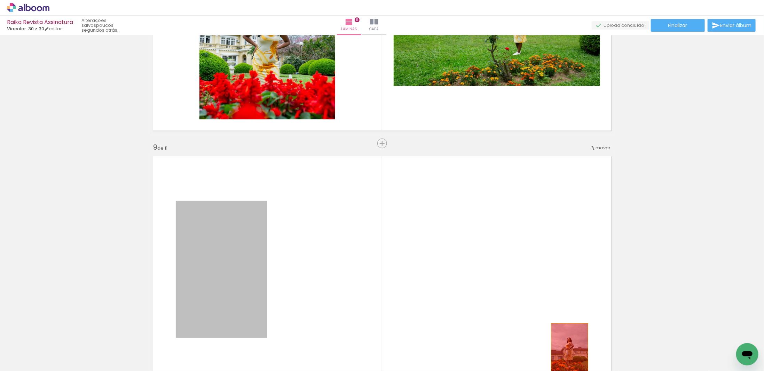
drag, startPoint x: 199, startPoint y: 243, endPoint x: 567, endPoint y: 348, distance: 383.5
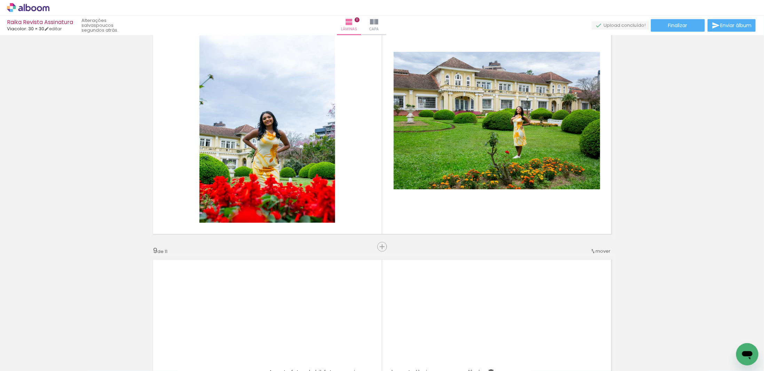
scroll to position [1816, 0]
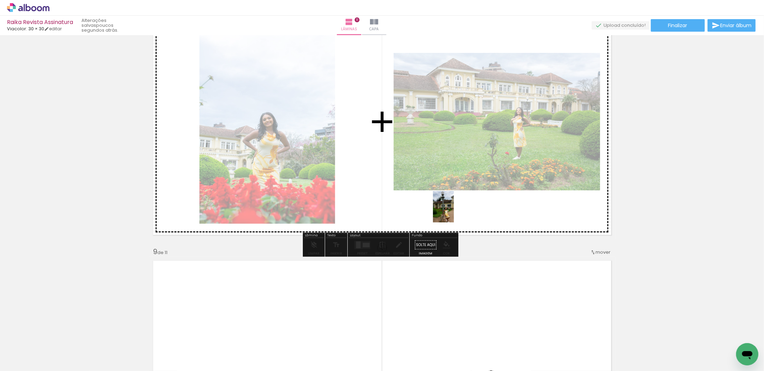
drag, startPoint x: 565, startPoint y: 348, endPoint x: 435, endPoint y: 179, distance: 213.1
click at [435, 179] on quentale-workspace at bounding box center [382, 185] width 764 height 371
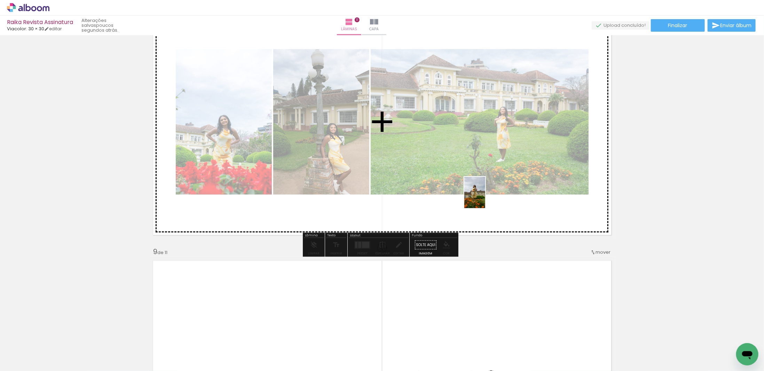
drag, startPoint x: 605, startPoint y: 344, endPoint x: 485, endPoint y: 198, distance: 188.4
click at [485, 198] on quentale-workspace at bounding box center [382, 185] width 764 height 371
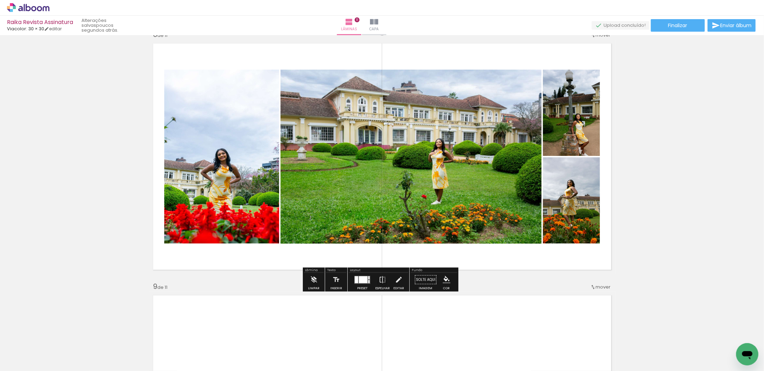
scroll to position [1746, 0]
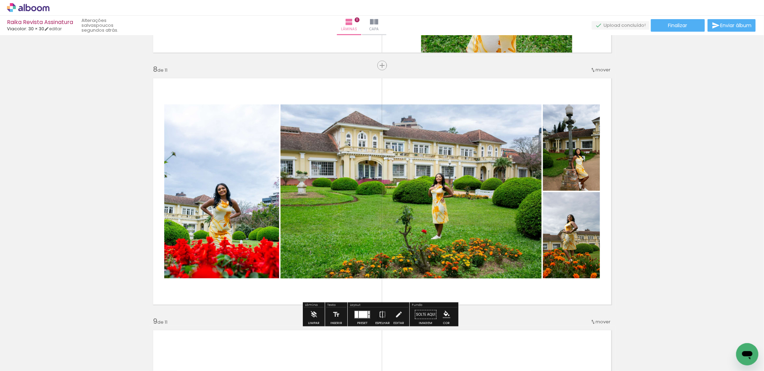
click at [363, 315] on div at bounding box center [363, 314] width 9 height 7
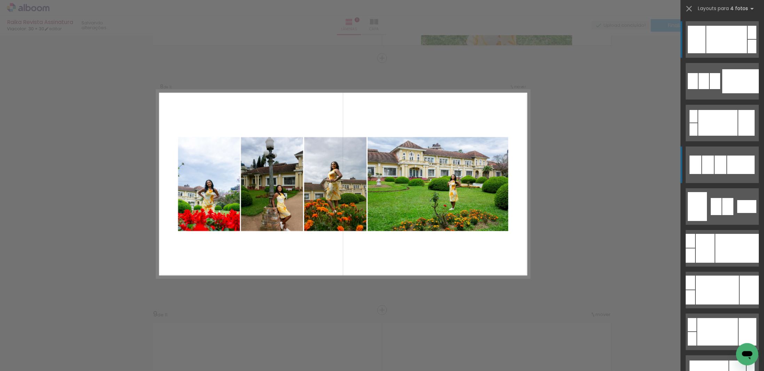
scroll to position [1756, 0]
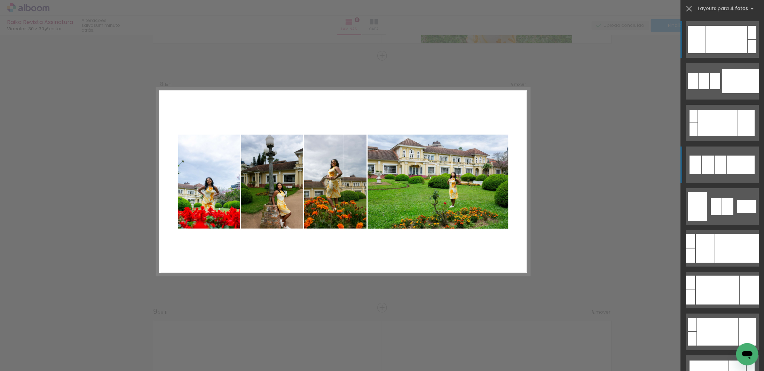
click at [720, 161] on div at bounding box center [721, 165] width 12 height 18
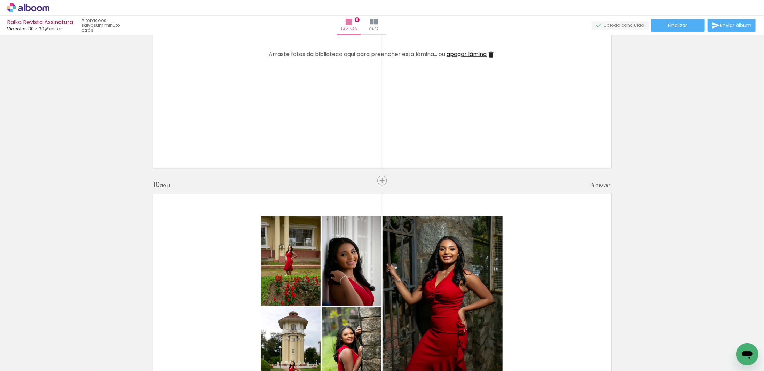
scroll to position [2139, 0]
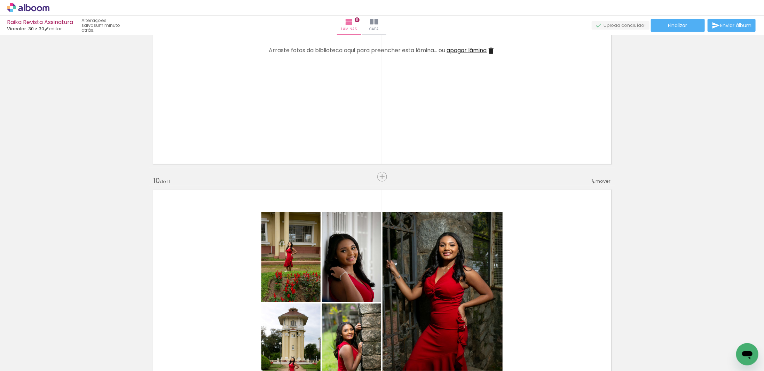
click at [596, 180] on span "mover" at bounding box center [603, 181] width 15 height 7
click at [586, 270] on span "9" at bounding box center [584, 271] width 4 height 11
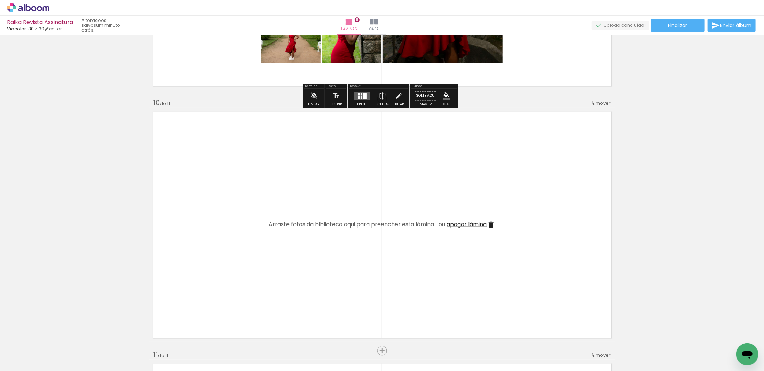
scroll to position [2356, 0]
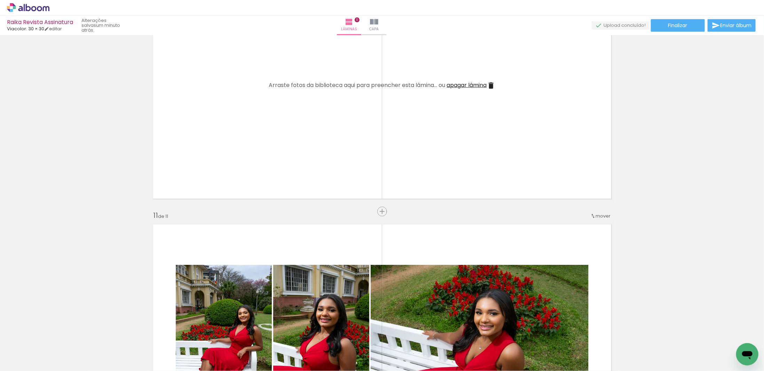
click at [602, 215] on span "mover" at bounding box center [603, 216] width 15 height 7
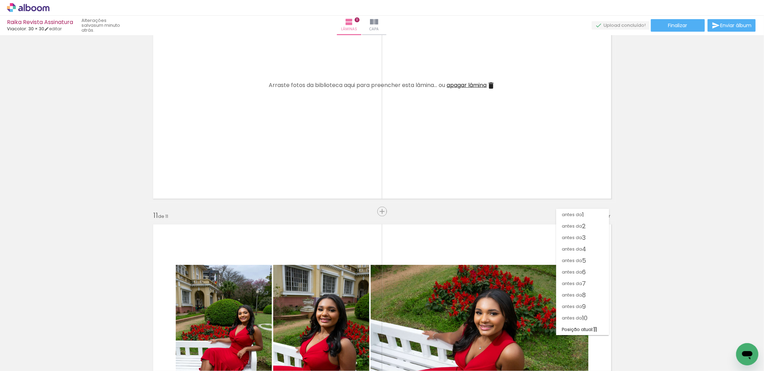
scroll to position [0, 0]
click at [591, 318] on paper-item "antes da 10" at bounding box center [583, 317] width 53 height 11
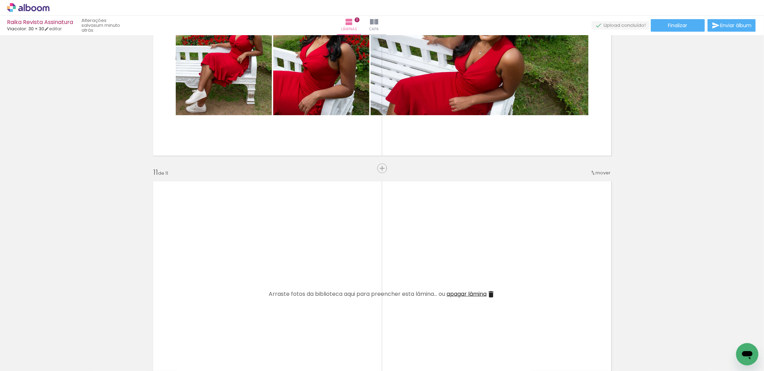
scroll to position [2539, 0]
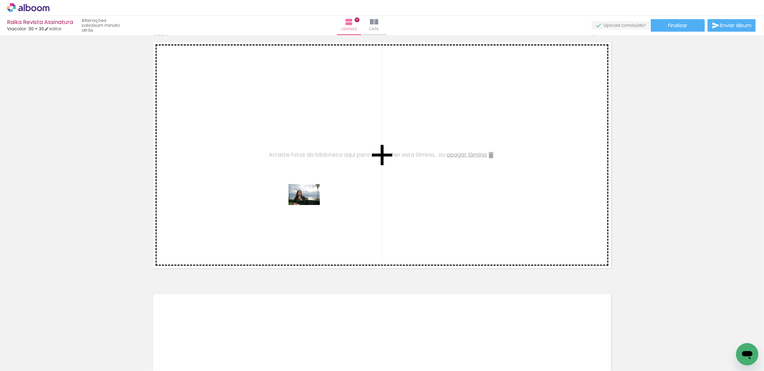
drag, startPoint x: 216, startPoint y: 348, endPoint x: 311, endPoint y: 204, distance: 171.8
click at [311, 204] on quentale-workspace at bounding box center [382, 185] width 764 height 371
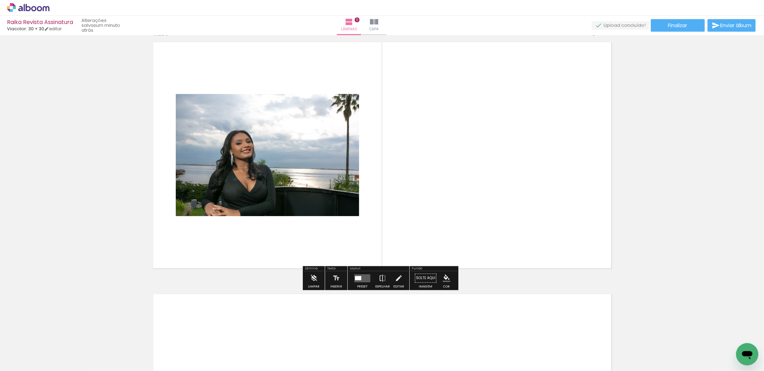
click at [180, 357] on div at bounding box center [172, 347] width 23 height 34
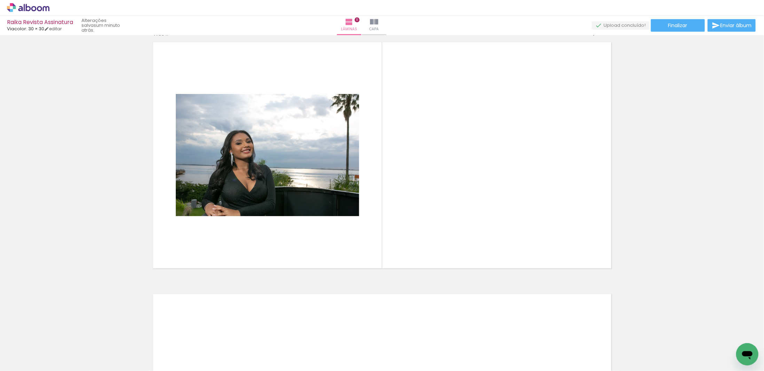
click at [147, 353] on quentale-thumb at bounding box center [133, 348] width 39 height 40
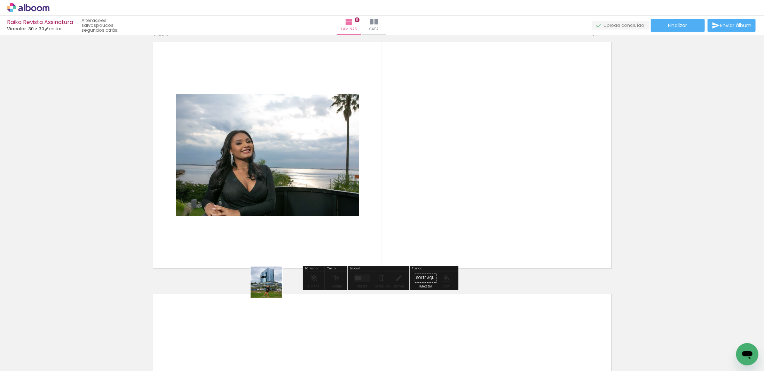
drag, startPoint x: 174, startPoint y: 348, endPoint x: 483, endPoint y: 203, distance: 341.0
click at [511, 184] on quentale-workspace at bounding box center [382, 185] width 764 height 371
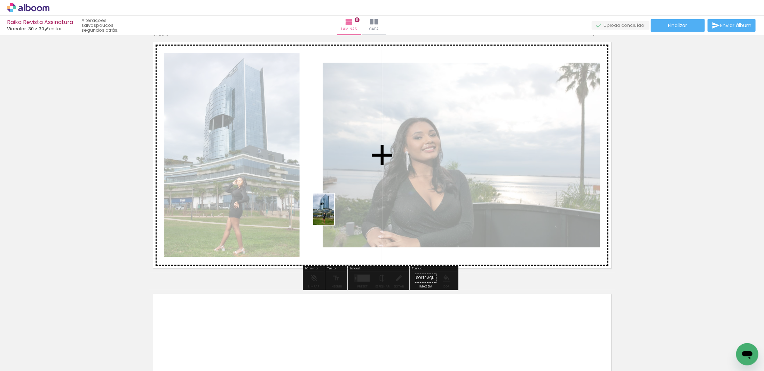
drag, startPoint x: 145, startPoint y: 346, endPoint x: 334, endPoint y: 215, distance: 230.2
click at [334, 215] on quentale-workspace at bounding box center [382, 185] width 764 height 371
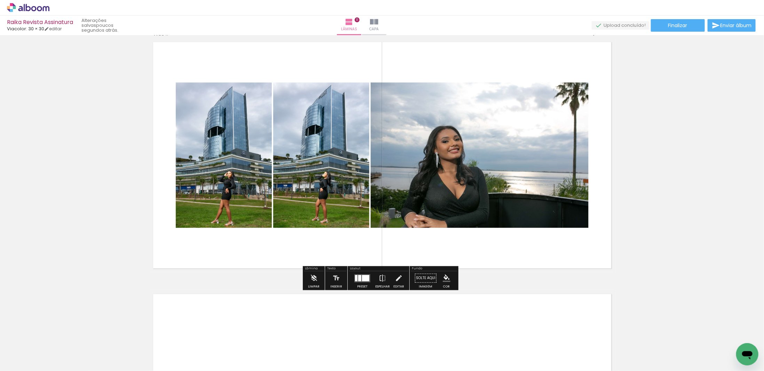
click at [365, 281] on div at bounding box center [365, 278] width 7 height 6
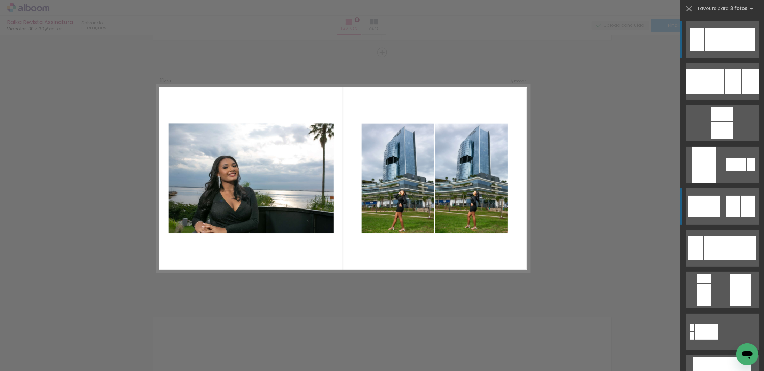
scroll to position [2512, 0]
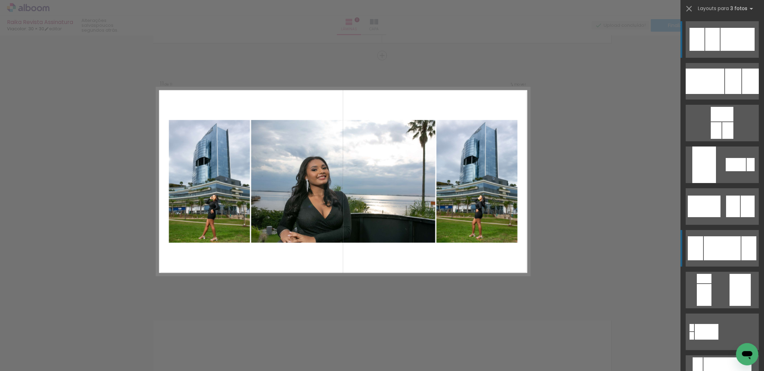
click at [738, 258] on div at bounding box center [722, 248] width 37 height 24
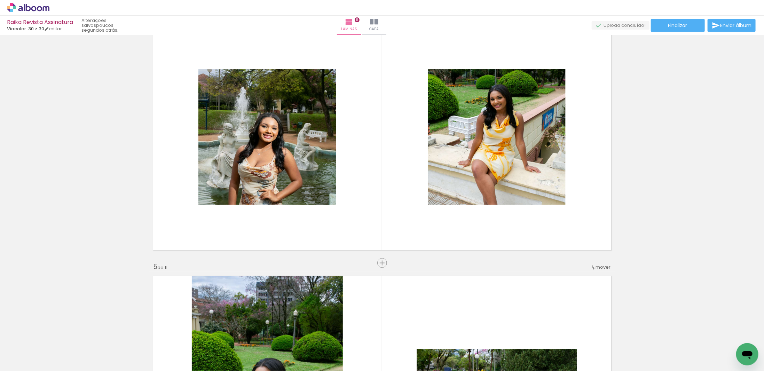
scroll to position [782, 0]
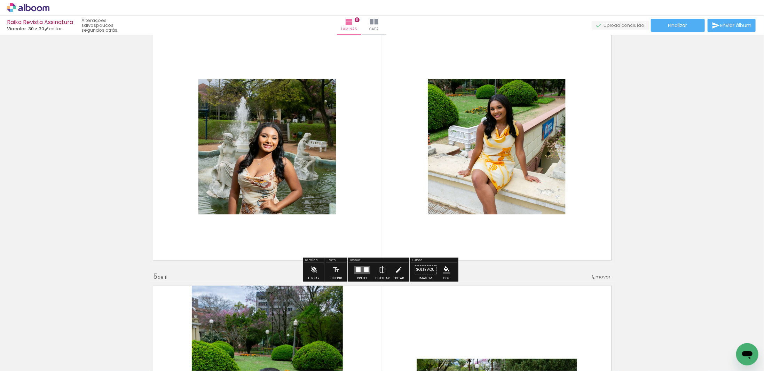
click at [524, 130] on quentale-photo at bounding box center [497, 146] width 138 height 135
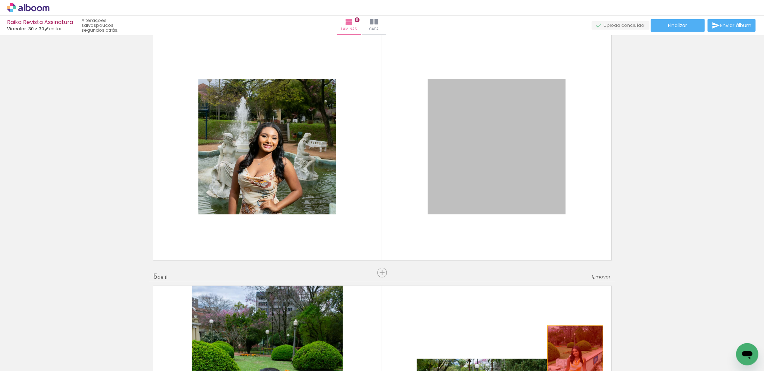
drag, startPoint x: 524, startPoint y: 130, endPoint x: 571, endPoint y: 338, distance: 213.8
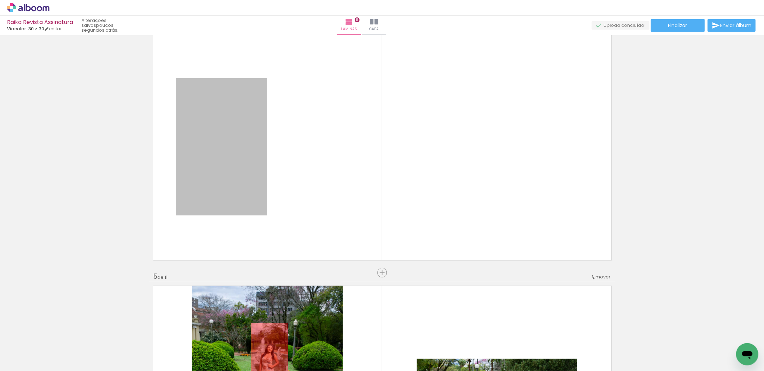
drag, startPoint x: 220, startPoint y: 147, endPoint x: 267, endPoint y: 351, distance: 208.7
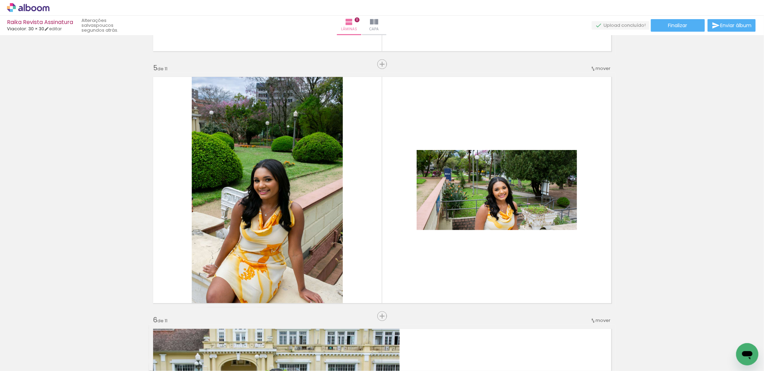
scroll to position [0, 933]
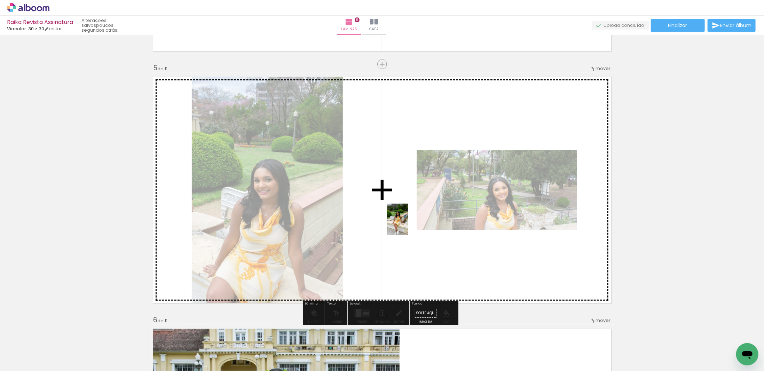
drag, startPoint x: 470, startPoint y: 356, endPoint x: 408, endPoint y: 225, distance: 144.7
click at [408, 225] on quentale-workspace at bounding box center [382, 185] width 764 height 371
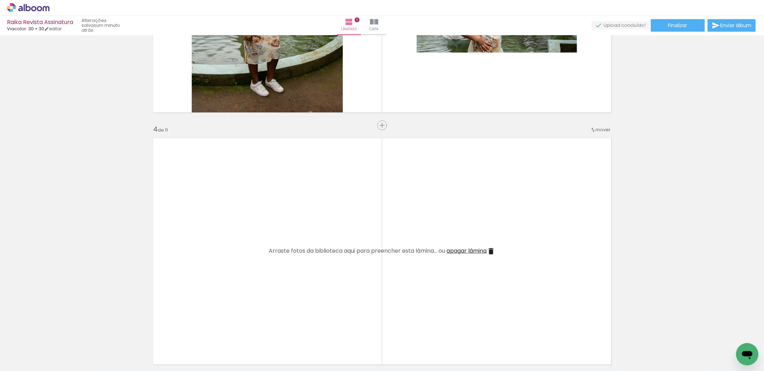
scroll to position [538, 0]
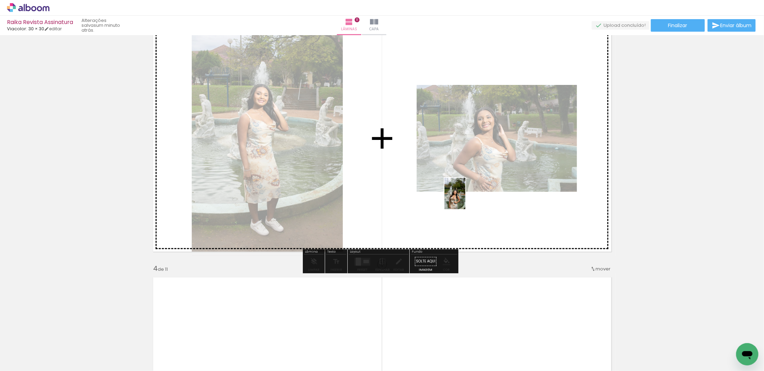
drag, startPoint x: 503, startPoint y: 345, endPoint x: 466, endPoint y: 199, distance: 151.3
click at [466, 199] on quentale-workspace at bounding box center [382, 185] width 764 height 371
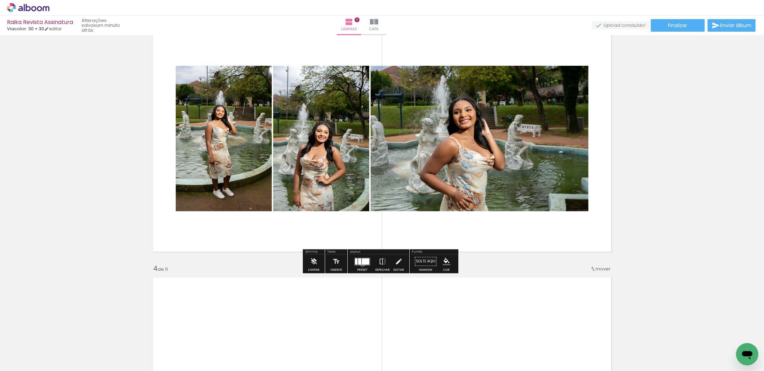
click at [362, 264] on div at bounding box center [365, 261] width 7 height 6
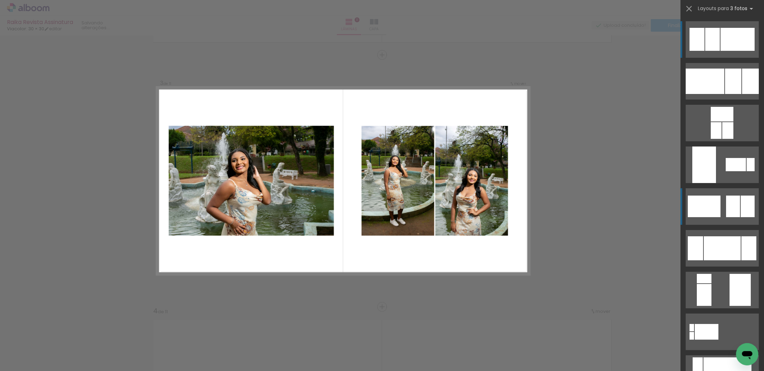
scroll to position [495, 0]
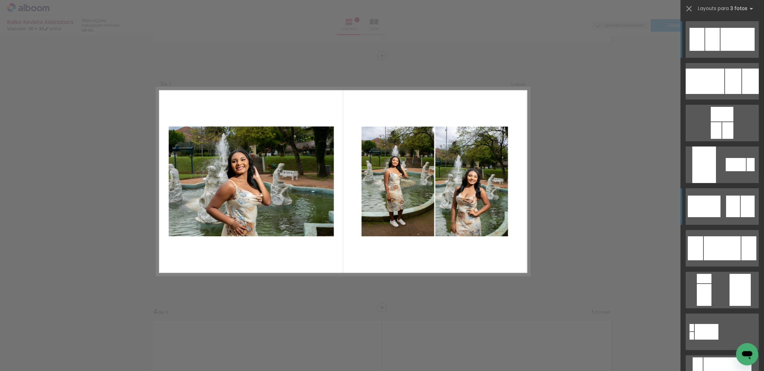
click at [713, 200] on div at bounding box center [704, 207] width 33 height 22
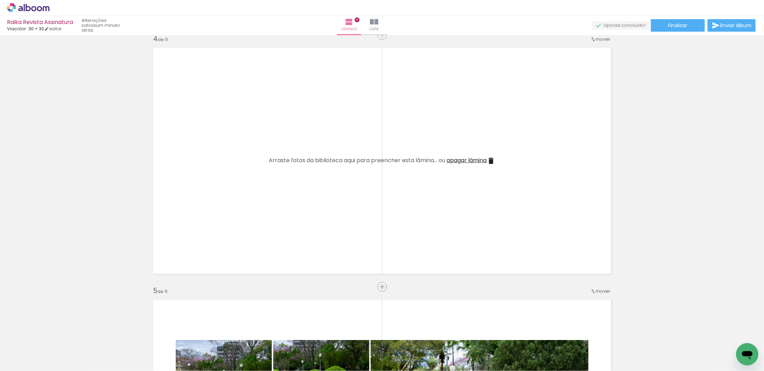
scroll to position [809, 0]
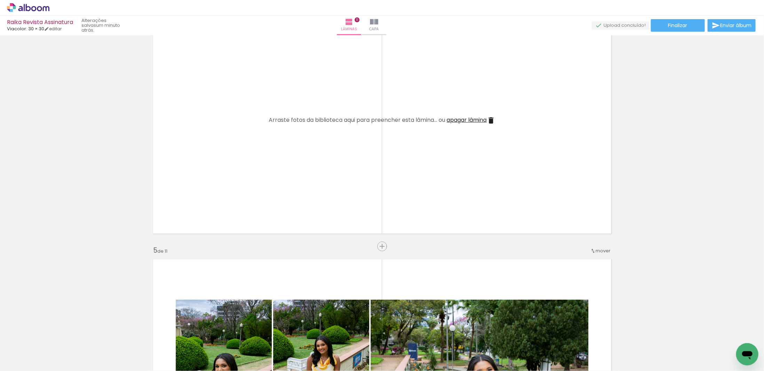
click at [592, 253] on iron-icon at bounding box center [594, 251] width 6 height 6
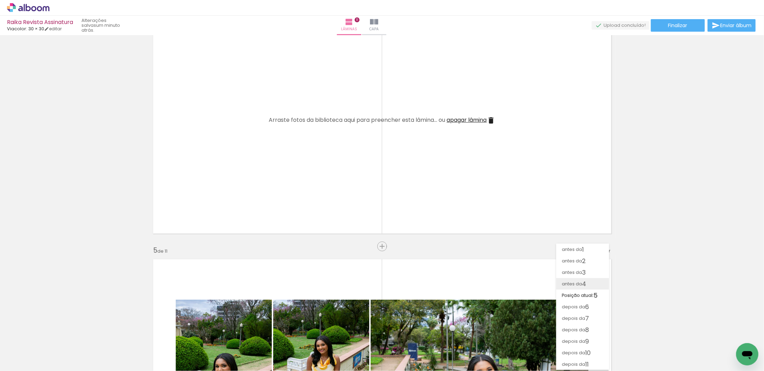
click at [590, 283] on paper-item "antes da 4" at bounding box center [583, 283] width 53 height 11
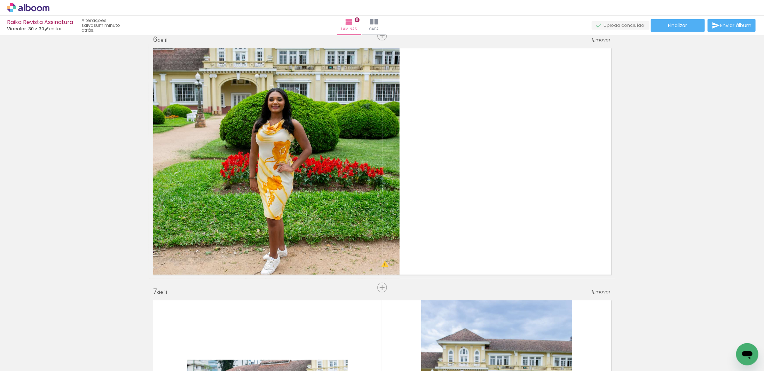
scroll to position [1270, 0]
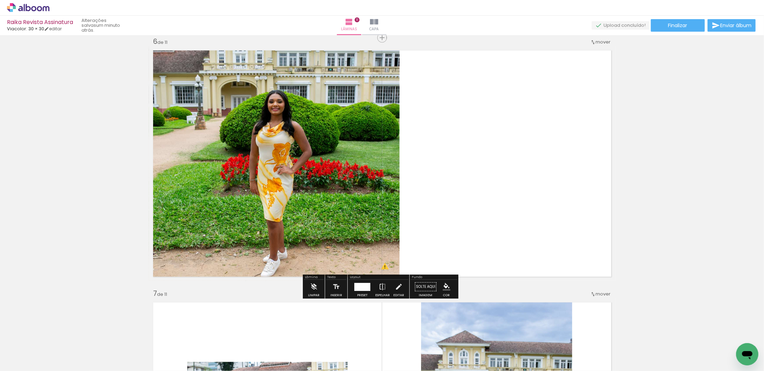
click at [351, 189] on quentale-photo at bounding box center [274, 163] width 251 height 235
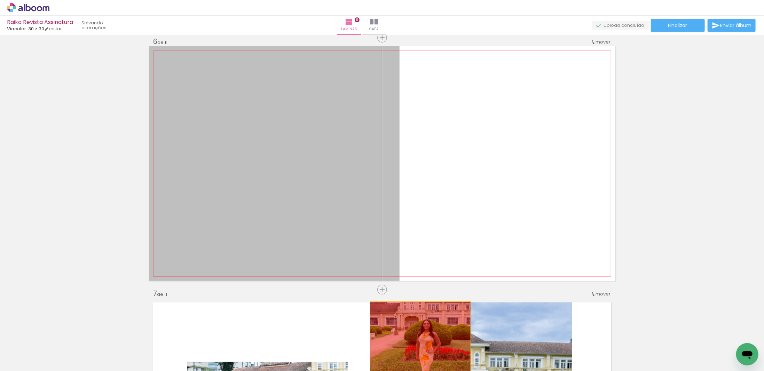
drag, startPoint x: 347, startPoint y: 162, endPoint x: 418, endPoint y: 349, distance: 199.6
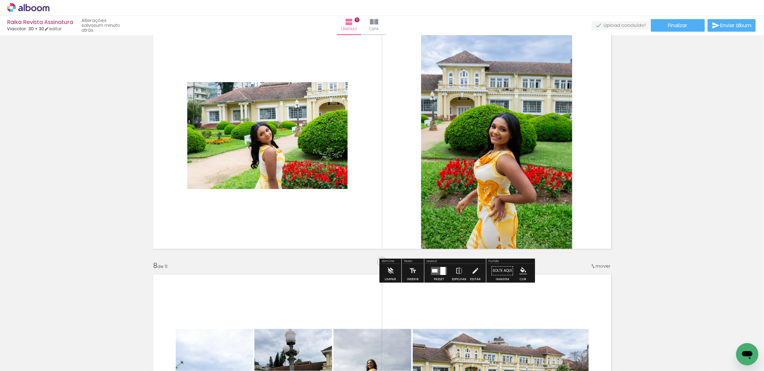
scroll to position [1548, 0]
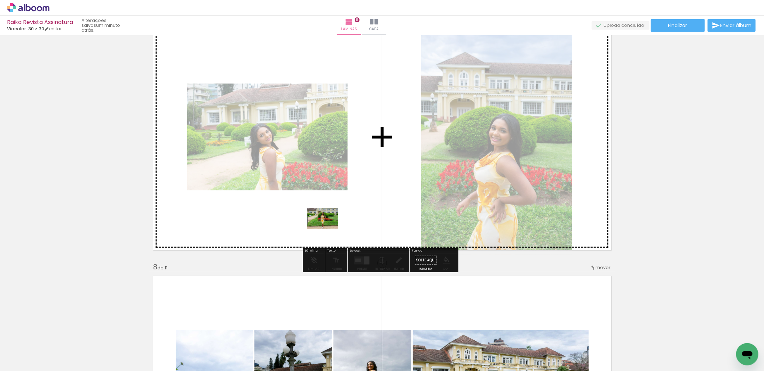
drag, startPoint x: 352, startPoint y: 350, endPoint x: 328, endPoint y: 229, distance: 123.5
click at [328, 229] on quentale-workspace at bounding box center [382, 185] width 764 height 371
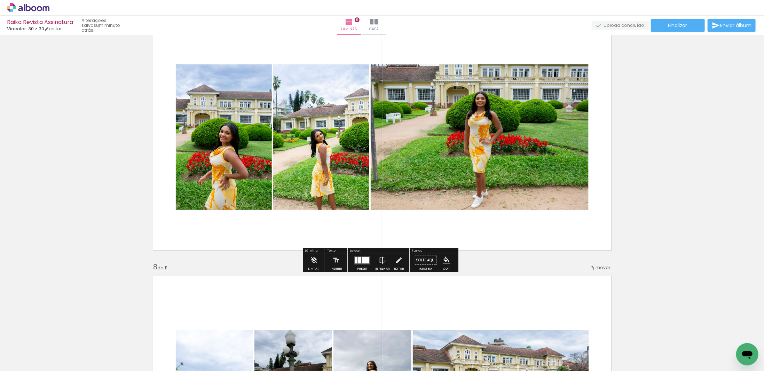
click at [363, 259] on div at bounding box center [365, 260] width 7 height 6
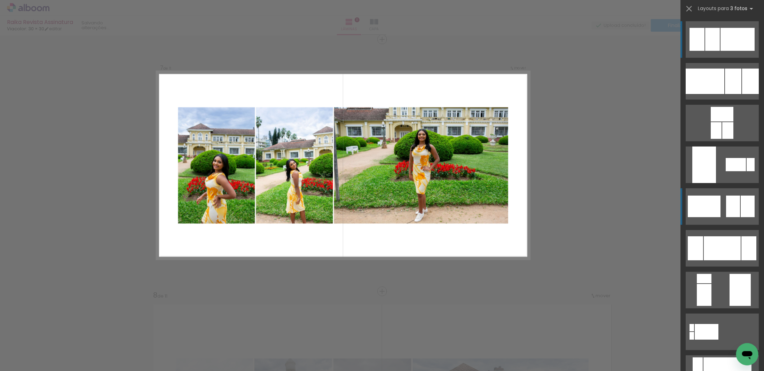
scroll to position [1504, 0]
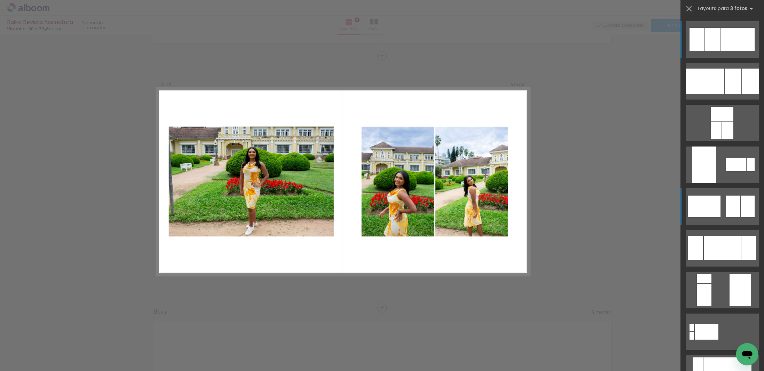
click at [701, 210] on div at bounding box center [704, 207] width 33 height 22
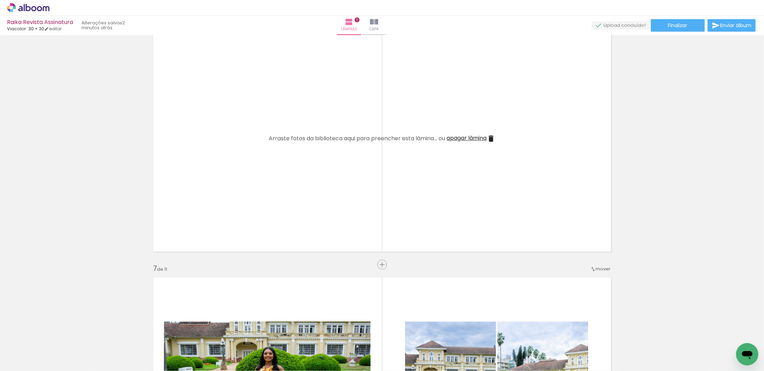
scroll to position [1330, 0]
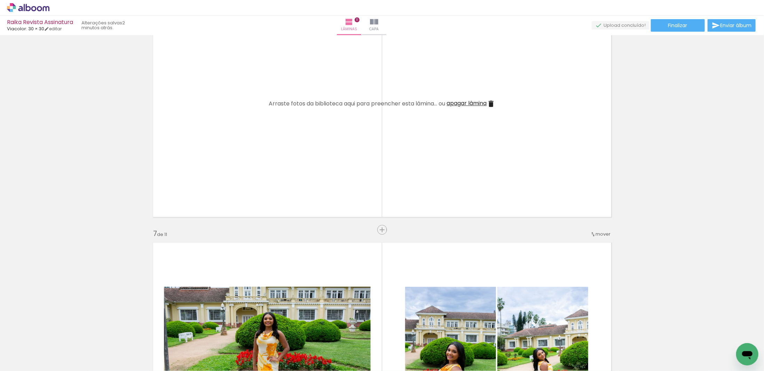
click at [596, 235] on span "mover" at bounding box center [603, 234] width 15 height 7
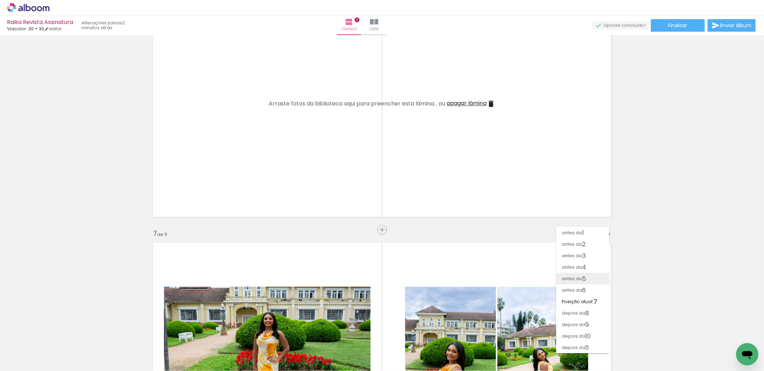
click at [595, 277] on paper-item "antes da 5" at bounding box center [583, 278] width 53 height 11
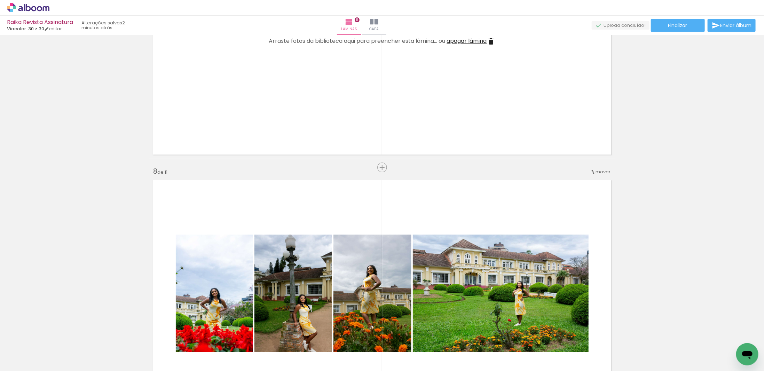
scroll to position [1626, 0]
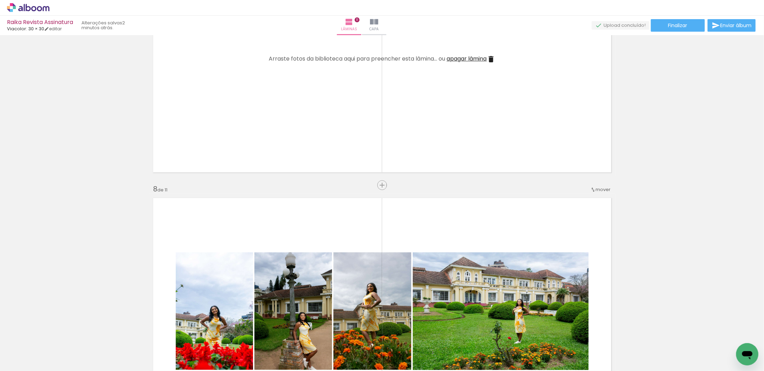
click at [598, 190] on span "mover" at bounding box center [603, 189] width 15 height 7
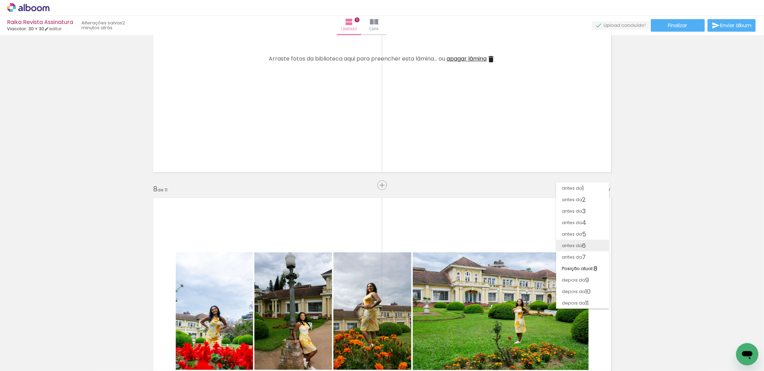
click at [591, 240] on paper-item "antes da 6" at bounding box center [583, 245] width 53 height 11
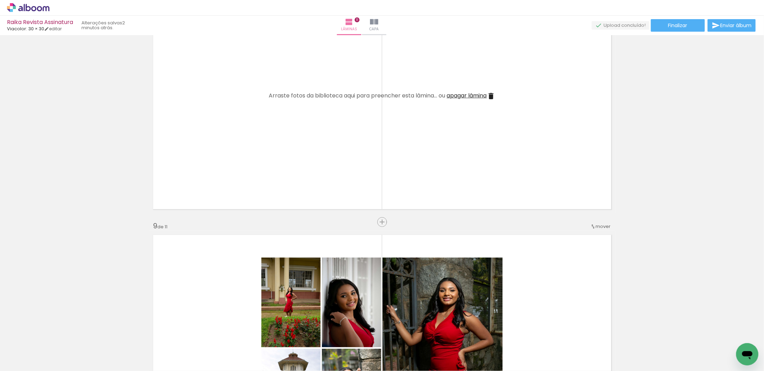
scroll to position [1878, 0]
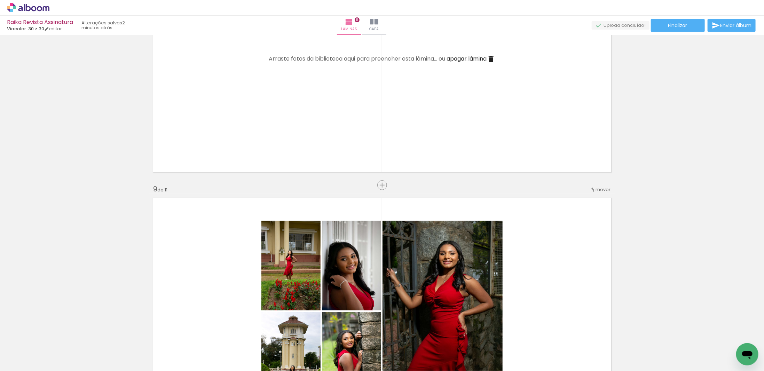
click at [598, 188] on span "mover" at bounding box center [603, 189] width 15 height 7
click at [592, 252] on paper-item "antes da 7" at bounding box center [583, 256] width 53 height 11
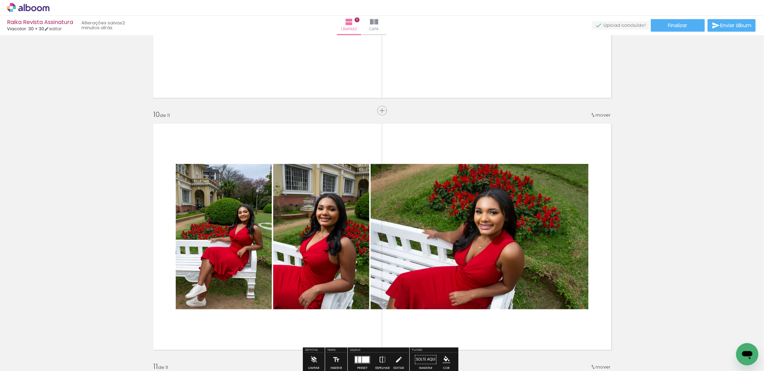
scroll to position [2200, 0]
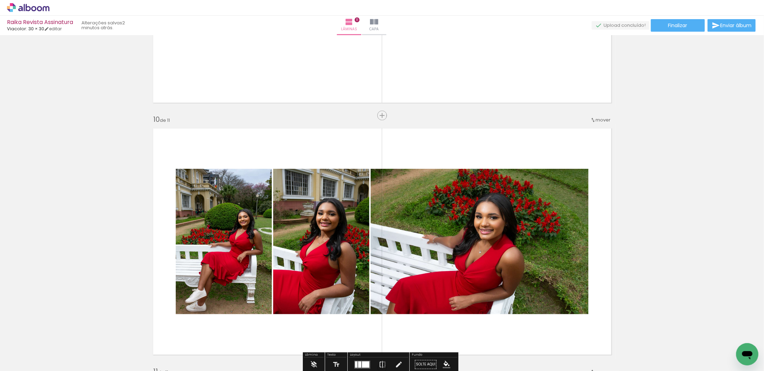
click at [601, 118] on span "mover" at bounding box center [603, 120] width 15 height 7
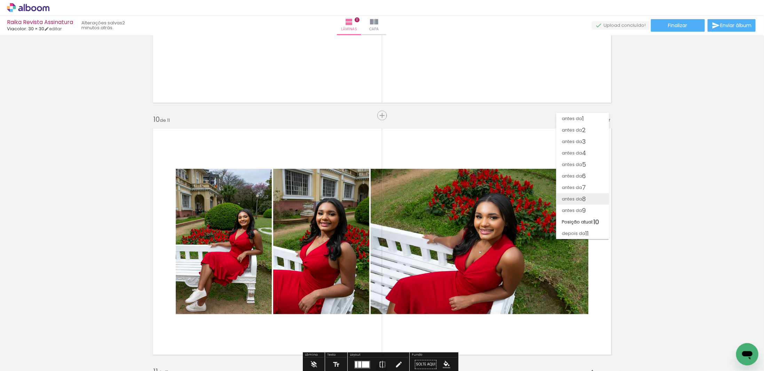
click at [586, 198] on span "8" at bounding box center [584, 198] width 4 height 11
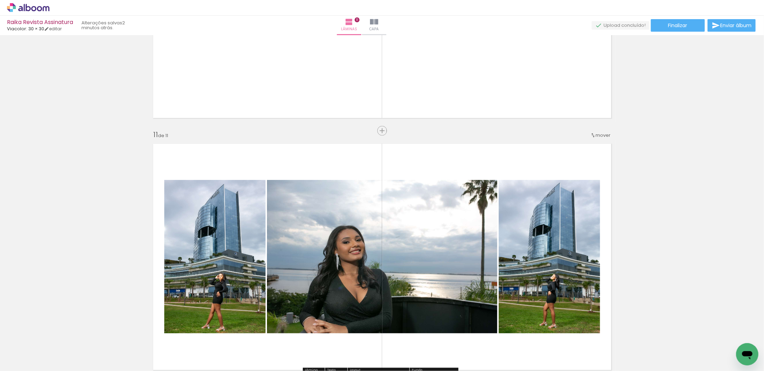
scroll to position [2418, 0]
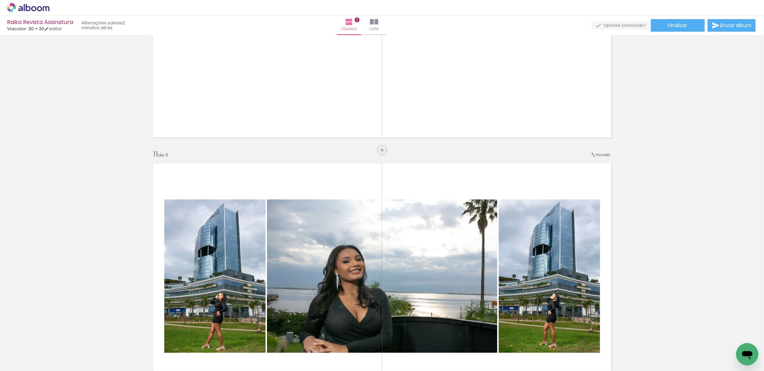
click at [602, 154] on span "mover" at bounding box center [603, 154] width 15 height 7
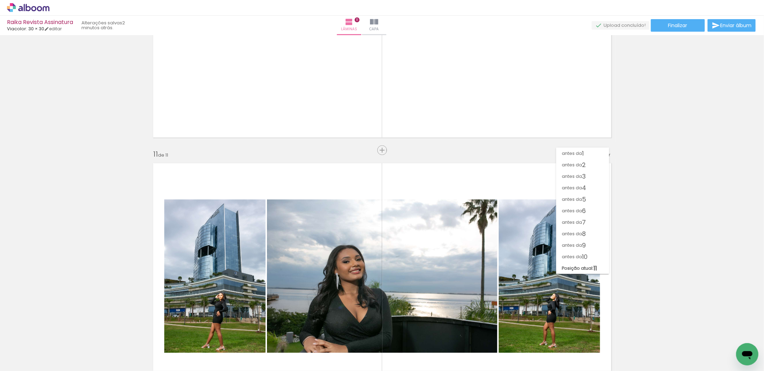
scroll to position [0, 0]
click at [593, 242] on paper-item "antes da 9" at bounding box center [583, 245] width 53 height 11
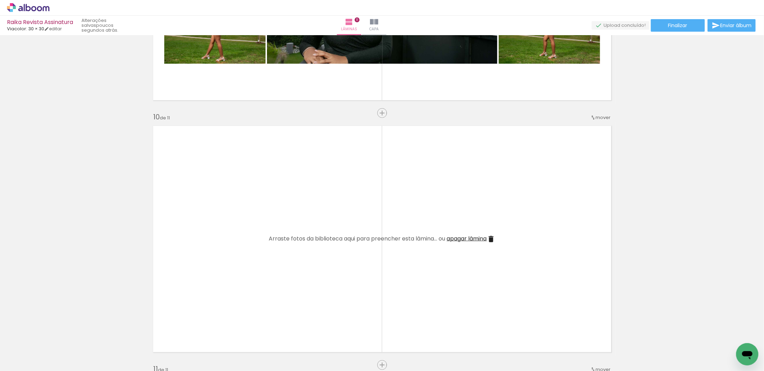
scroll to position [0, 96]
click at [338, 366] on quentale-thumb at bounding box center [324, 348] width 39 height 40
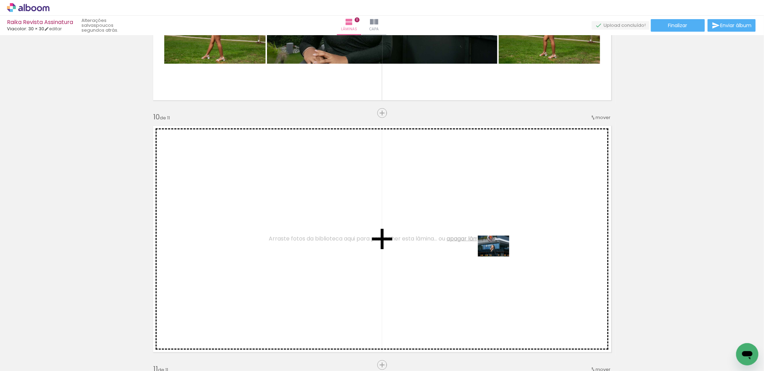
drag, startPoint x: 454, startPoint y: 356, endPoint x: 493, endPoint y: 274, distance: 90.2
click at [499, 256] on quentale-workspace at bounding box center [382, 185] width 764 height 371
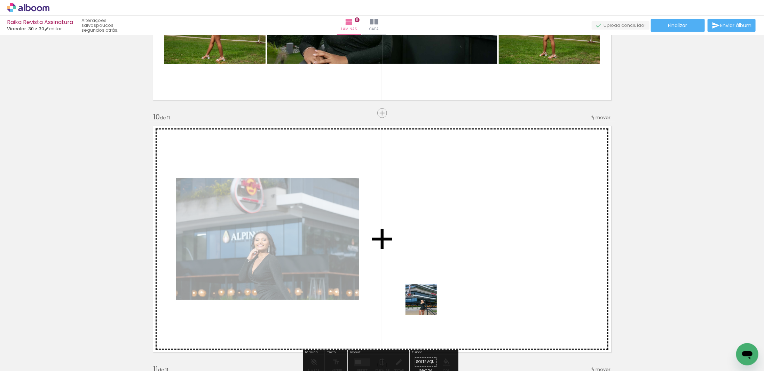
drag, startPoint x: 408, startPoint y: 346, endPoint x: 419, endPoint y: 296, distance: 50.9
click at [435, 266] on quentale-workspace at bounding box center [382, 185] width 764 height 371
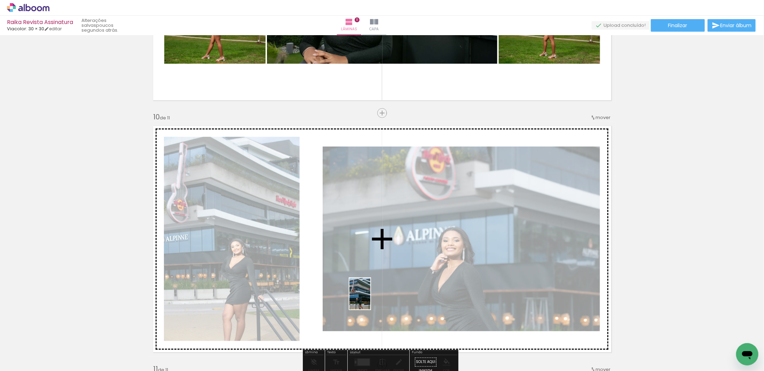
drag, startPoint x: 363, startPoint y: 350, endPoint x: 371, endPoint y: 299, distance: 51.1
click at [371, 299] on quentale-workspace at bounding box center [382, 185] width 764 height 371
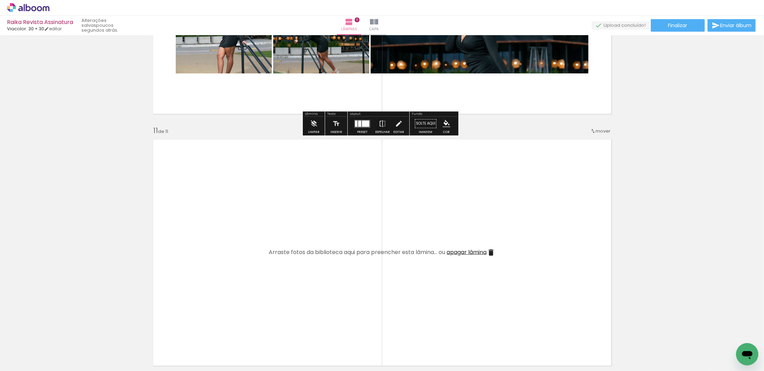
scroll to position [2446, 0]
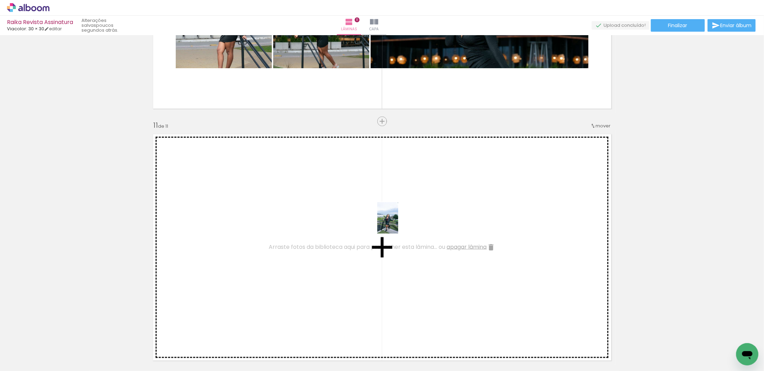
drag, startPoint x: 327, startPoint y: 352, endPoint x: 398, endPoint y: 223, distance: 147.4
click at [398, 223] on quentale-workspace at bounding box center [382, 185] width 764 height 371
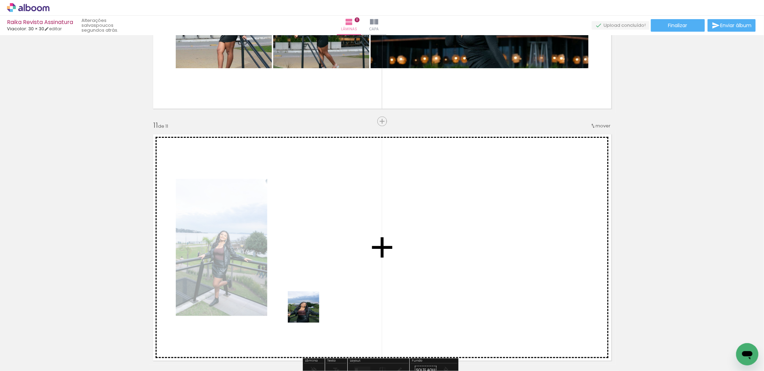
drag, startPoint x: 291, startPoint y: 352, endPoint x: 327, endPoint y: 257, distance: 101.5
click at [327, 257] on quentale-workspace at bounding box center [382, 185] width 764 height 371
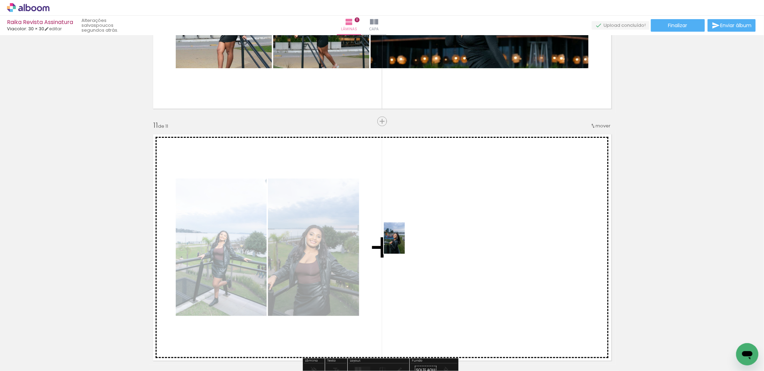
drag, startPoint x: 242, startPoint y: 363, endPoint x: 405, endPoint y: 243, distance: 202.3
click at [405, 243] on quentale-workspace at bounding box center [382, 185] width 764 height 371
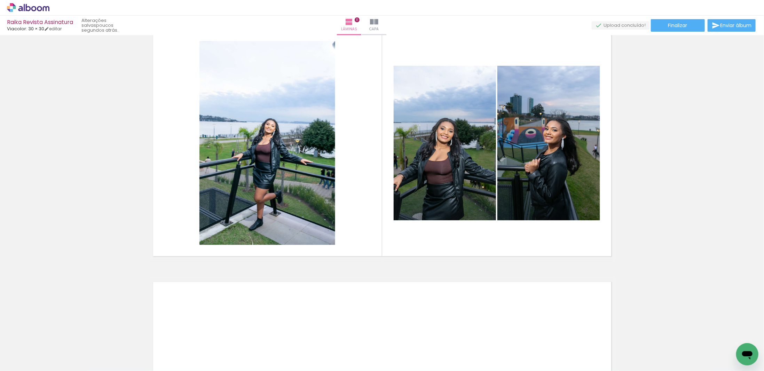
scroll to position [0, 0]
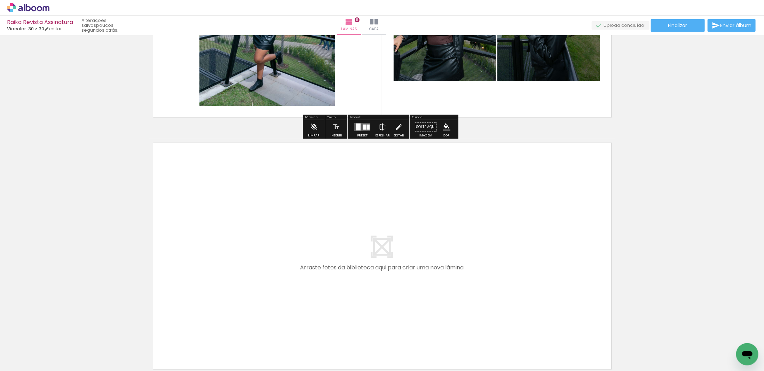
scroll to position [2760, 0]
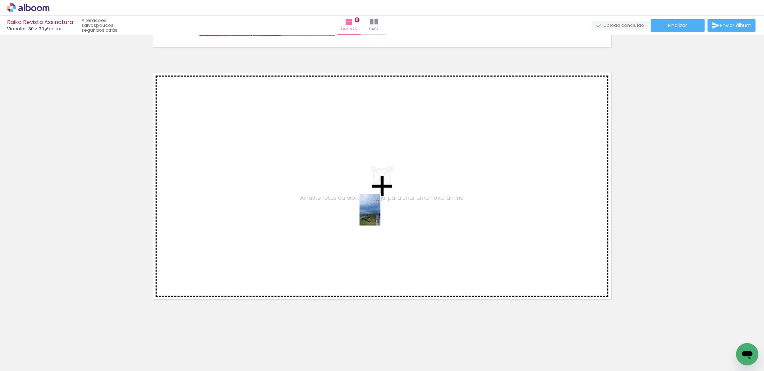
drag, startPoint x: 304, startPoint y: 350, endPoint x: 381, endPoint y: 215, distance: 155.5
click at [381, 215] on quentale-workspace at bounding box center [382, 185] width 764 height 371
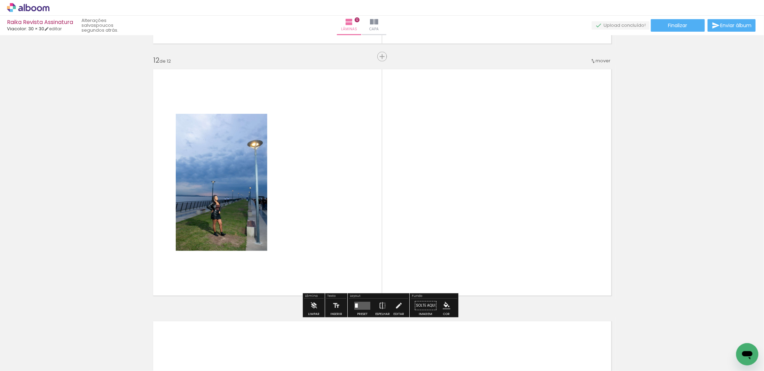
scroll to position [2764, 0]
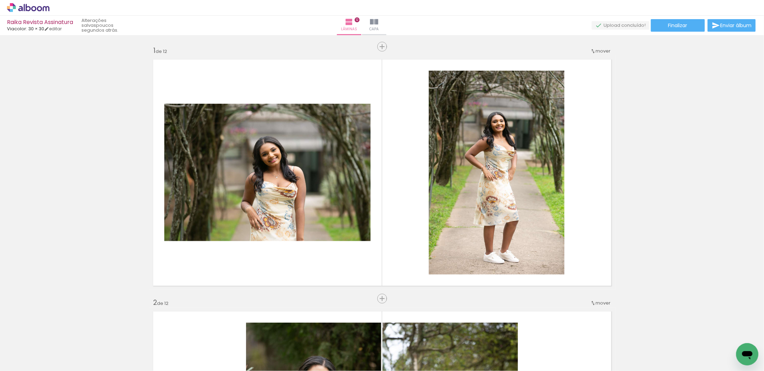
scroll to position [2764, 0]
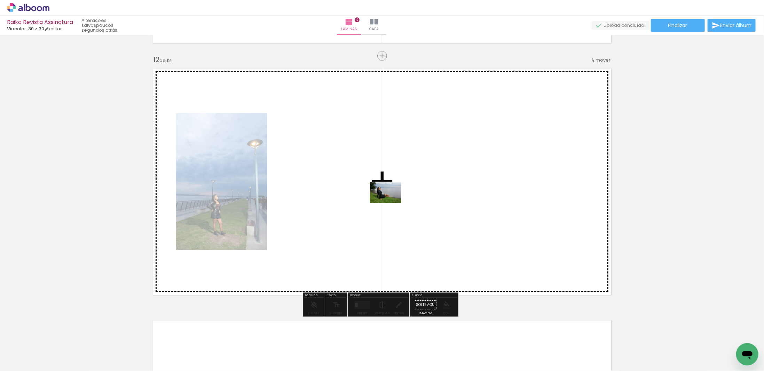
drag, startPoint x: 117, startPoint y: 348, endPoint x: 391, endPoint y: 203, distance: 310.0
click at [391, 203] on quentale-workspace at bounding box center [382, 185] width 764 height 371
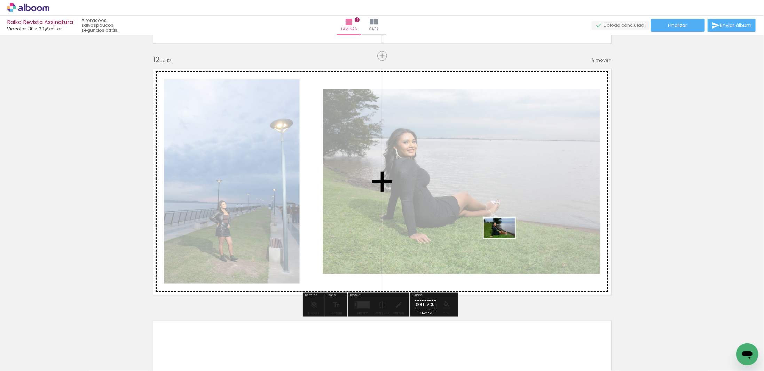
drag, startPoint x: 584, startPoint y: 351, endPoint x: 502, endPoint y: 235, distance: 142.5
click at [502, 235] on quentale-workspace at bounding box center [382, 185] width 764 height 371
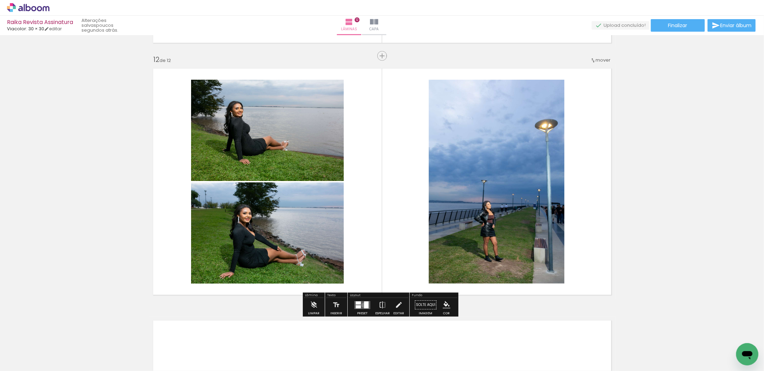
click at [364, 305] on div at bounding box center [366, 304] width 5 height 7
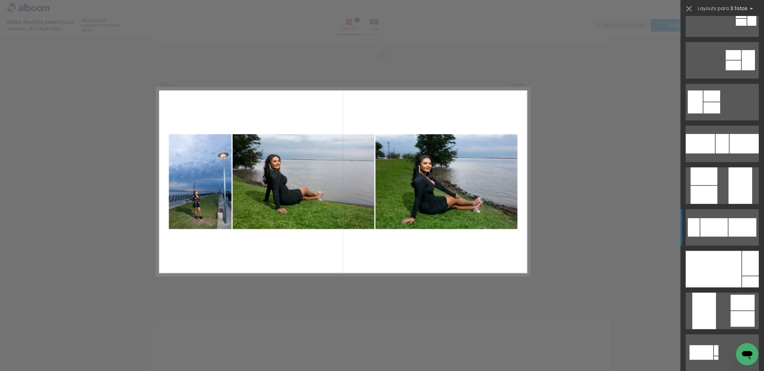
scroll to position [139, 0]
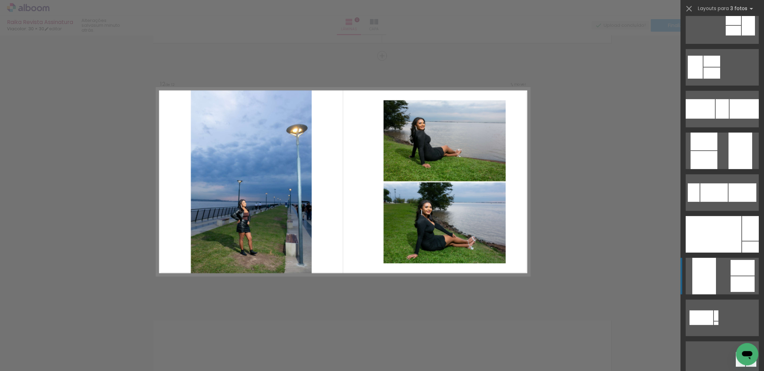
click at [711, 274] on div at bounding box center [705, 276] width 24 height 37
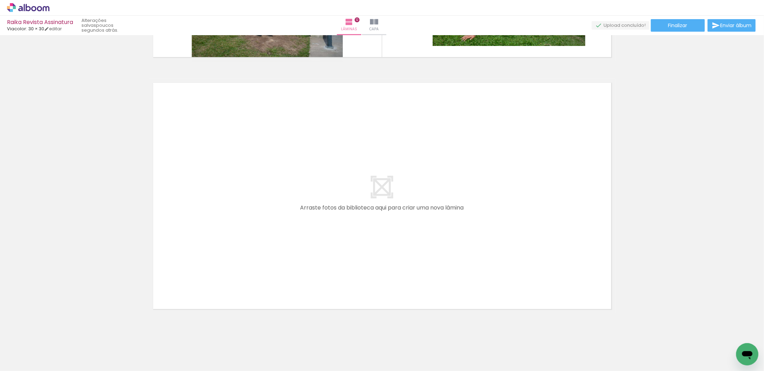
scroll to position [2988, 0]
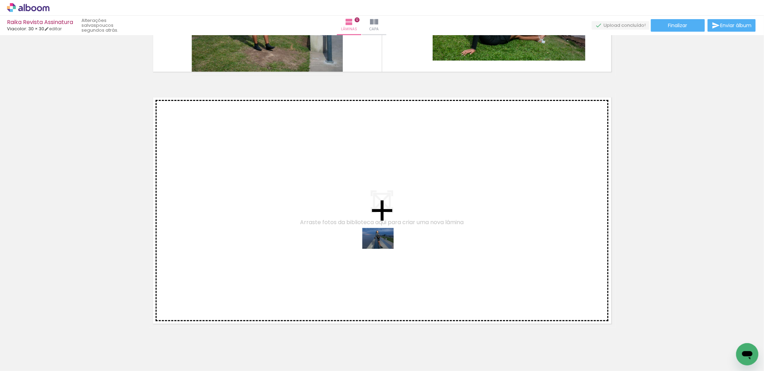
drag, startPoint x: 261, startPoint y: 352, endPoint x: 383, endPoint y: 249, distance: 160.4
click at [383, 249] on quentale-workspace at bounding box center [382, 185] width 764 height 371
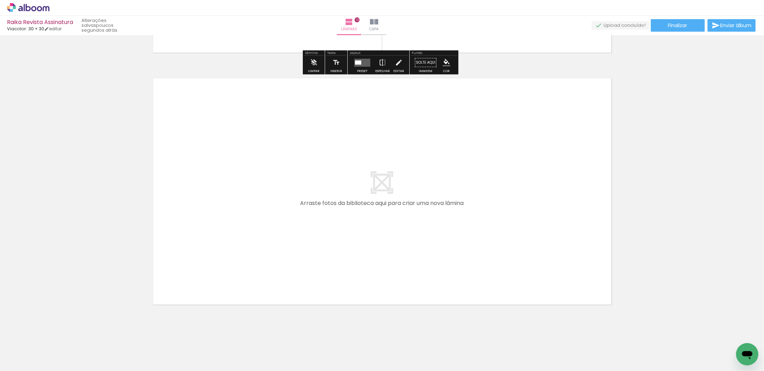
scroll to position [3260, 0]
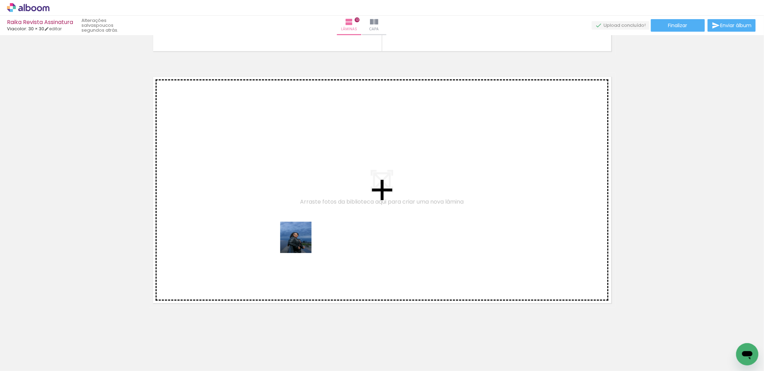
drag, startPoint x: 227, startPoint y: 350, endPoint x: 307, endPoint y: 234, distance: 140.5
click at [307, 234] on quentale-workspace at bounding box center [382, 185] width 764 height 371
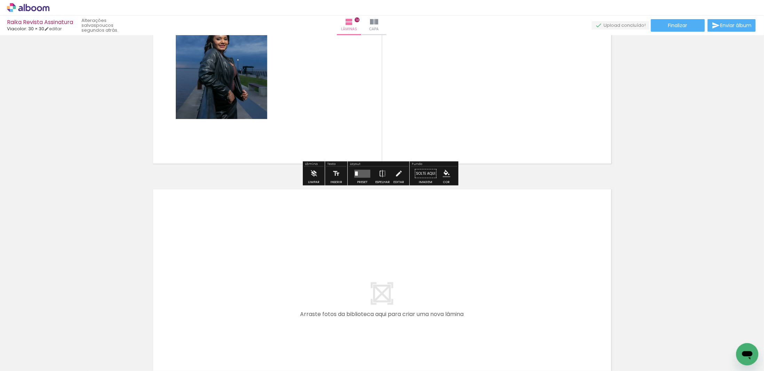
scroll to position [3408, 0]
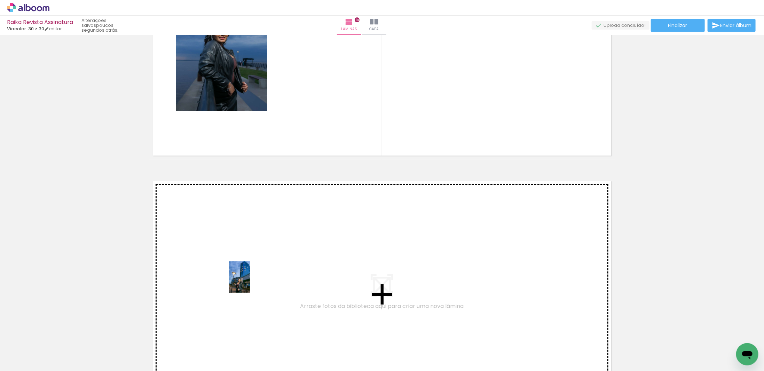
drag, startPoint x: 157, startPoint y: 350, endPoint x: 250, endPoint y: 282, distance: 115.4
click at [250, 282] on quentale-workspace at bounding box center [382, 185] width 764 height 371
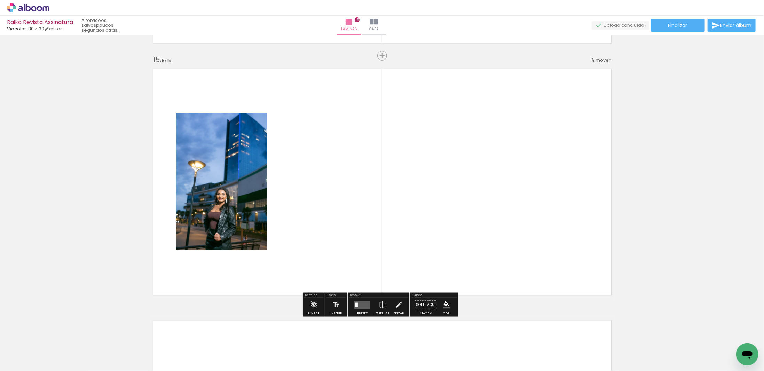
scroll to position [3521, 0]
click at [362, 312] on div "Preset" at bounding box center [362, 313] width 10 height 3
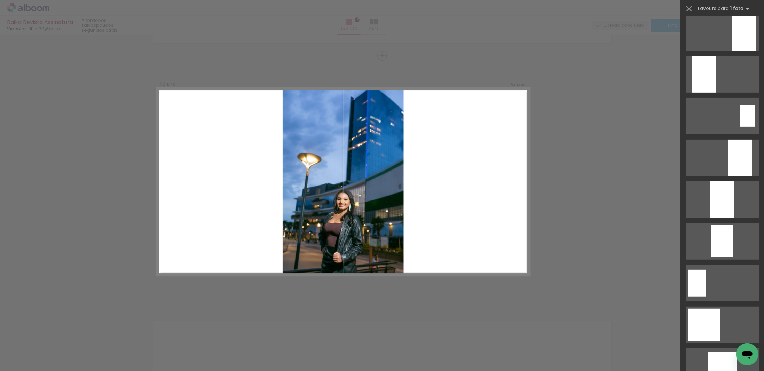
scroll to position [174, 0]
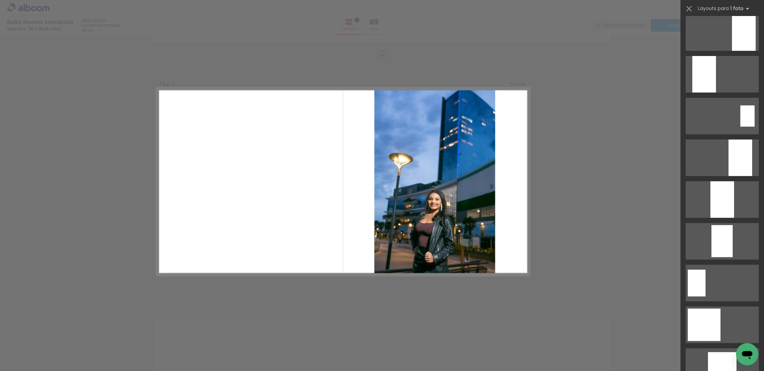
click at [744, 150] on div at bounding box center [741, 158] width 24 height 37
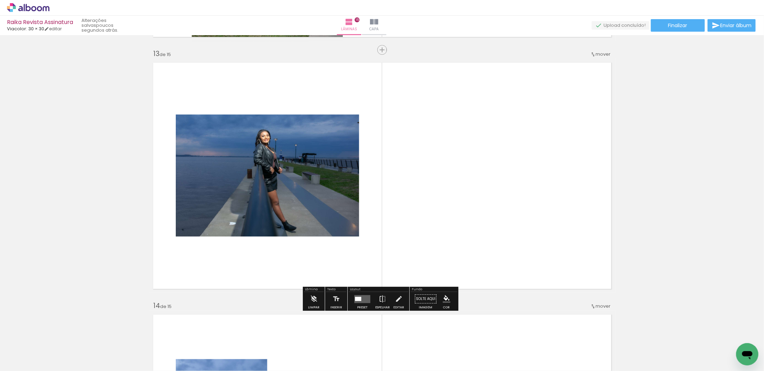
scroll to position [3037, 0]
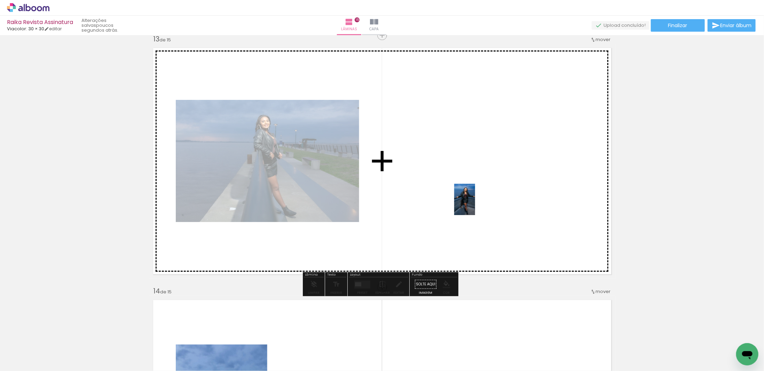
drag, startPoint x: 109, startPoint y: 334, endPoint x: 475, endPoint y: 203, distance: 389.2
click at [475, 203] on quentale-workspace at bounding box center [382, 185] width 764 height 371
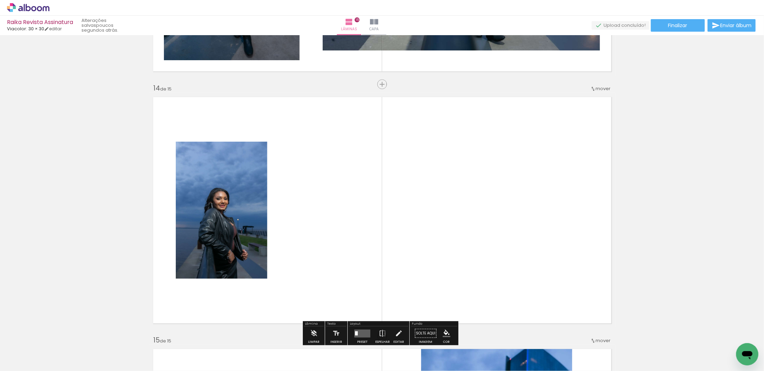
scroll to position [3281, 0]
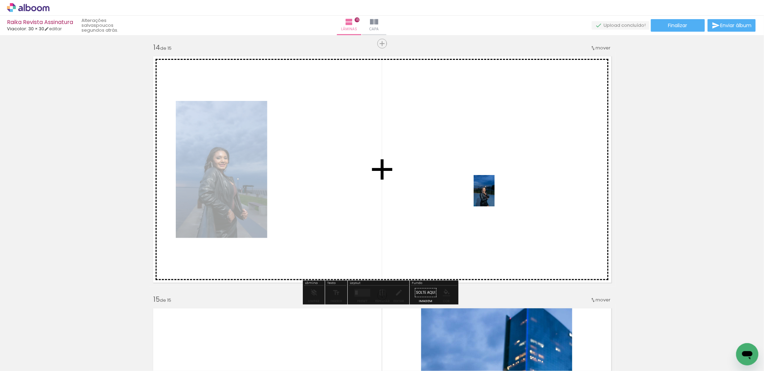
drag, startPoint x: 195, startPoint y: 348, endPoint x: 502, endPoint y: 201, distance: 340.3
click at [496, 195] on quentale-workspace at bounding box center [382, 185] width 764 height 371
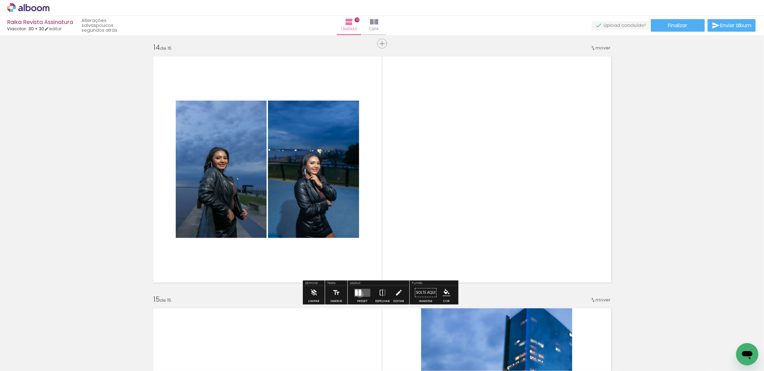
click at [359, 294] on div at bounding box center [360, 292] width 3 height 6
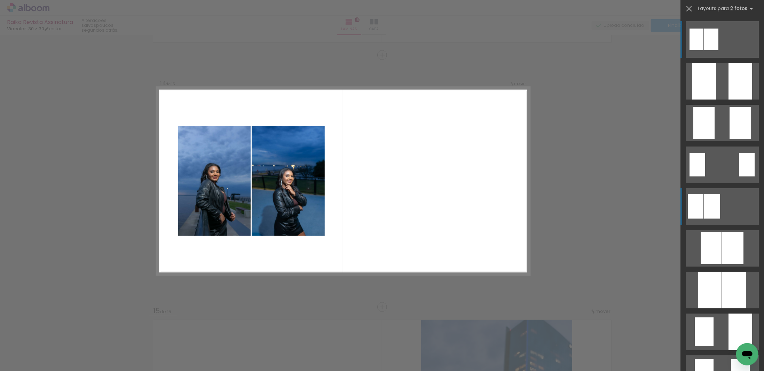
scroll to position [3269, 0]
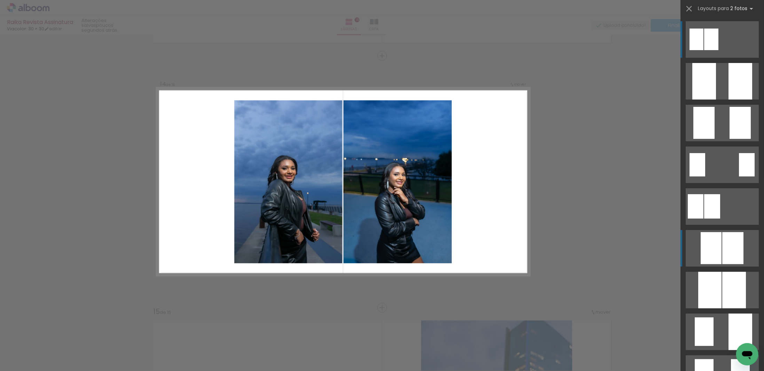
click at [712, 245] on div at bounding box center [711, 248] width 21 height 32
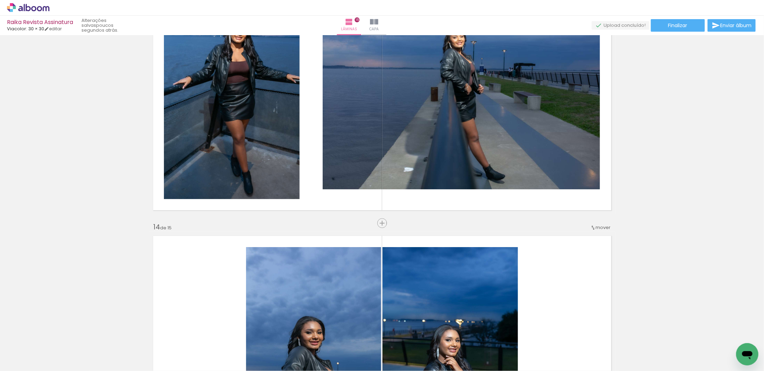
scroll to position [3095, 0]
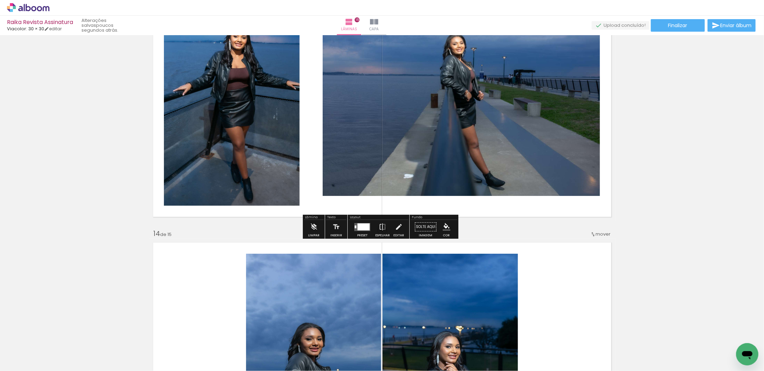
click at [426, 141] on quentale-photo at bounding box center [462, 103] width 278 height 185
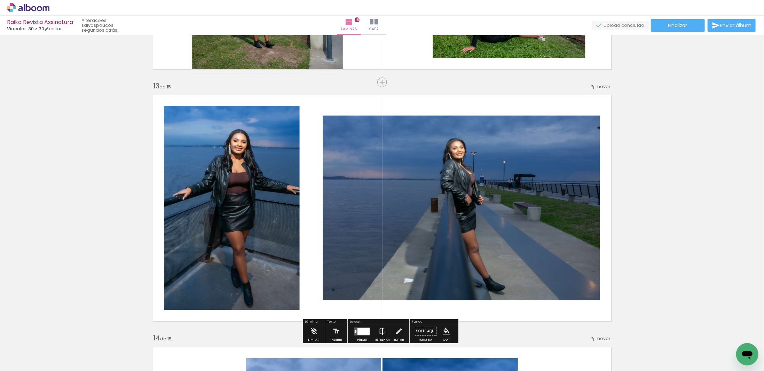
scroll to position [3060, 0]
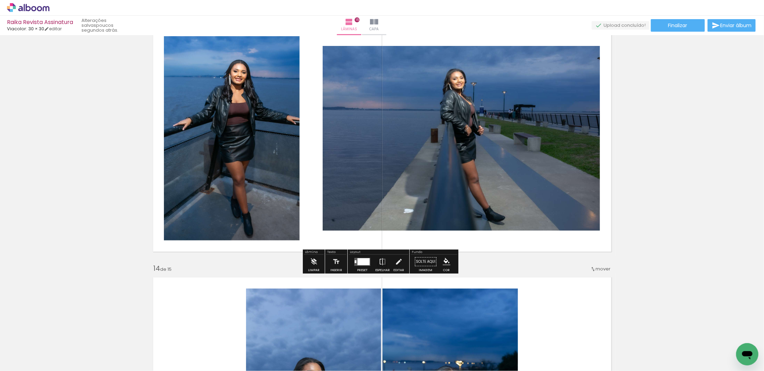
click at [361, 264] on div at bounding box center [364, 261] width 12 height 7
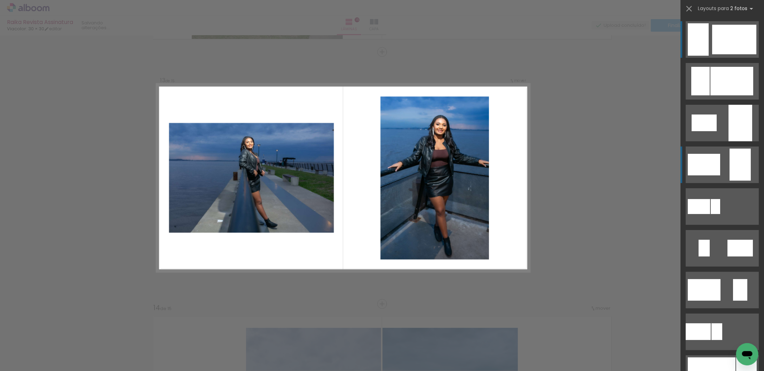
scroll to position [3017, 0]
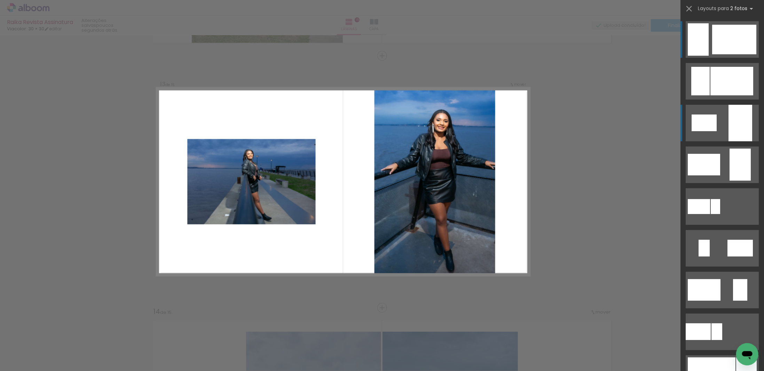
click at [729, 111] on div at bounding box center [741, 123] width 24 height 37
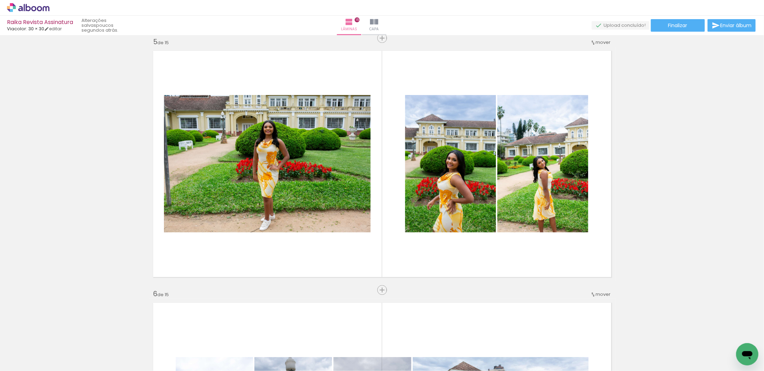
scroll to position [808, 0]
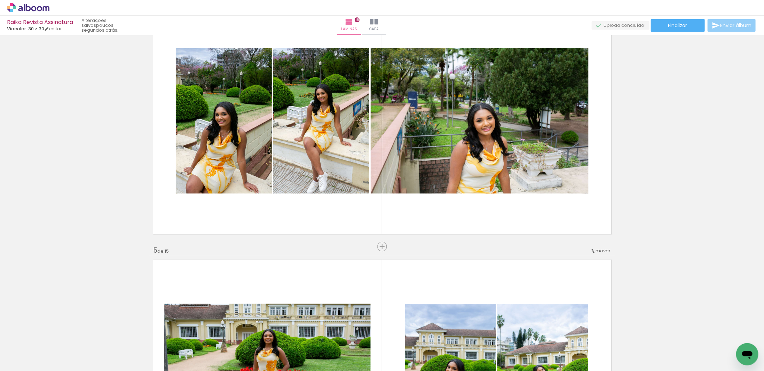
click at [733, 29] on paper-button "Enviar álbum" at bounding box center [732, 25] width 48 height 13
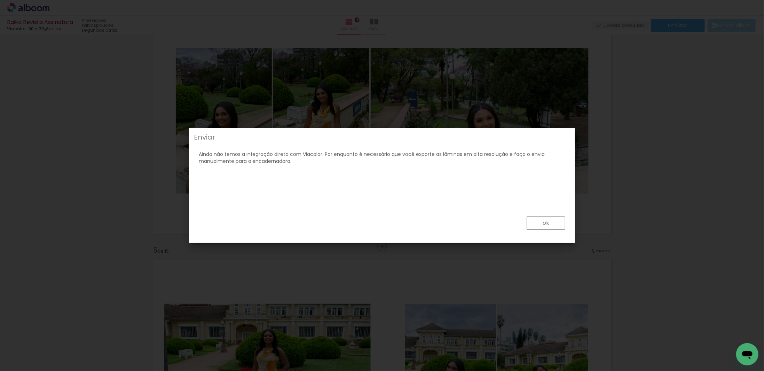
click at [0, 0] on slot "ok" at bounding box center [0, 0] width 0 height 0
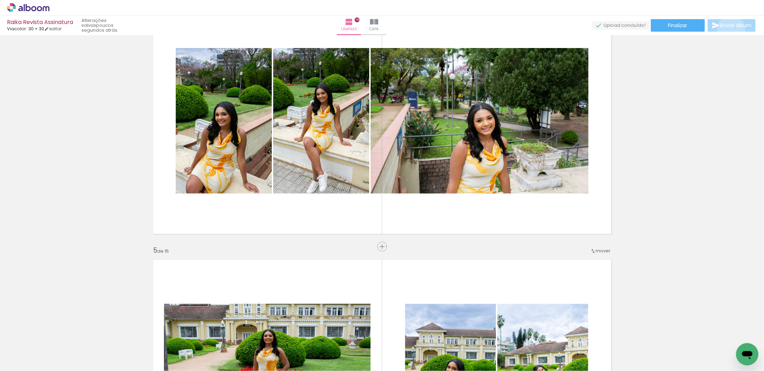
click at [730, 29] on paper-button "Enviar álbum" at bounding box center [732, 25] width 48 height 13
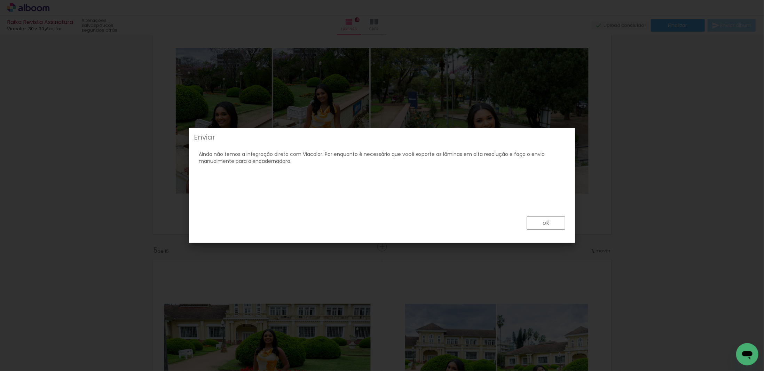
click at [0, 0] on slot "ok" at bounding box center [0, 0] width 0 height 0
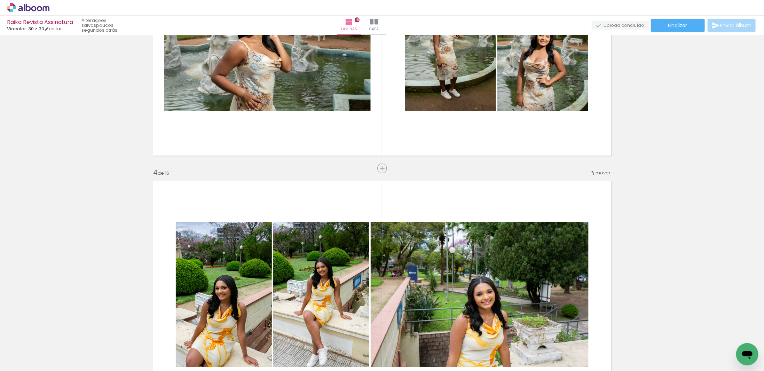
scroll to position [634, 0]
click at [679, 26] on span "Finalizar" at bounding box center [678, 25] width 19 height 5
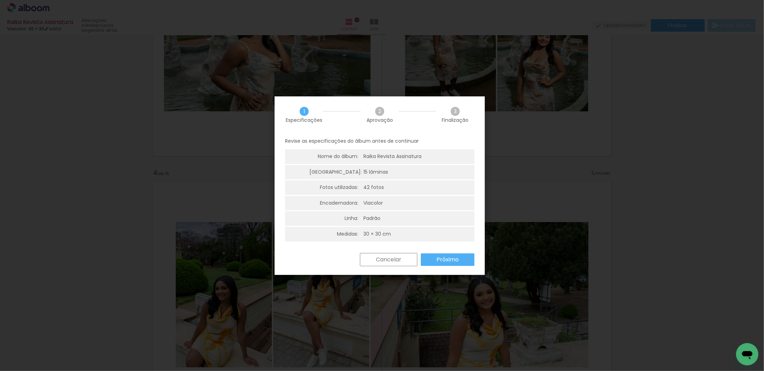
click at [0, 0] on slot "Próximo" at bounding box center [0, 0] width 0 height 0
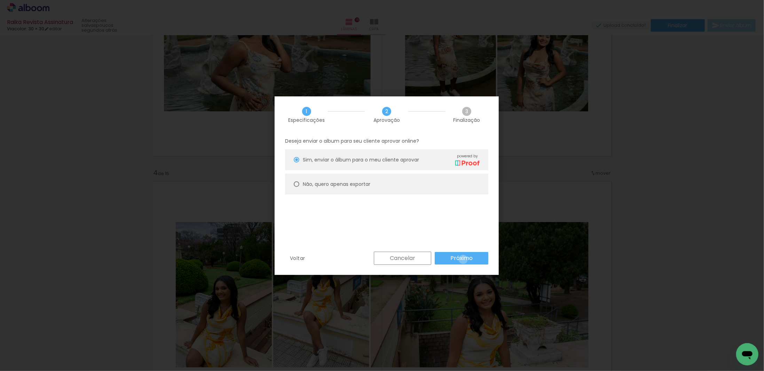
click at [0, 0] on slot "Próximo" at bounding box center [0, 0] width 0 height 0
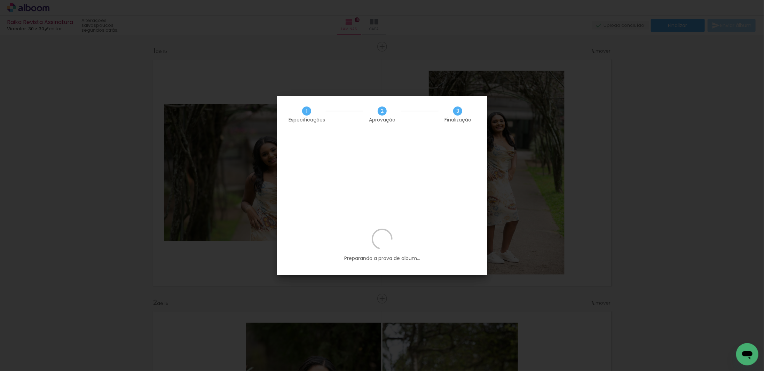
scroll to position [634, 0]
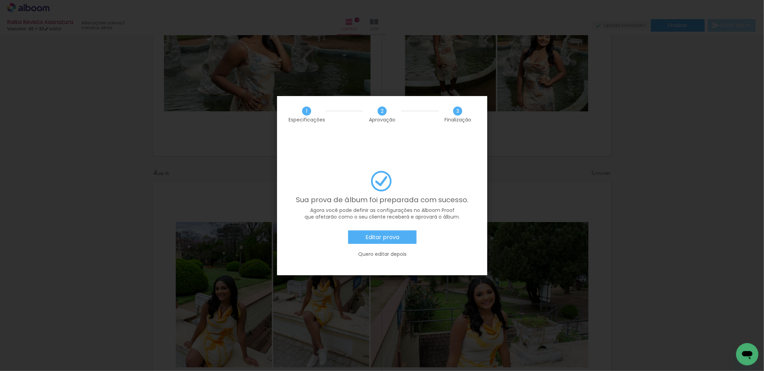
click at [0, 0] on slot "Editar prova" at bounding box center [0, 0] width 0 height 0
